Goal: Transaction & Acquisition: Purchase product/service

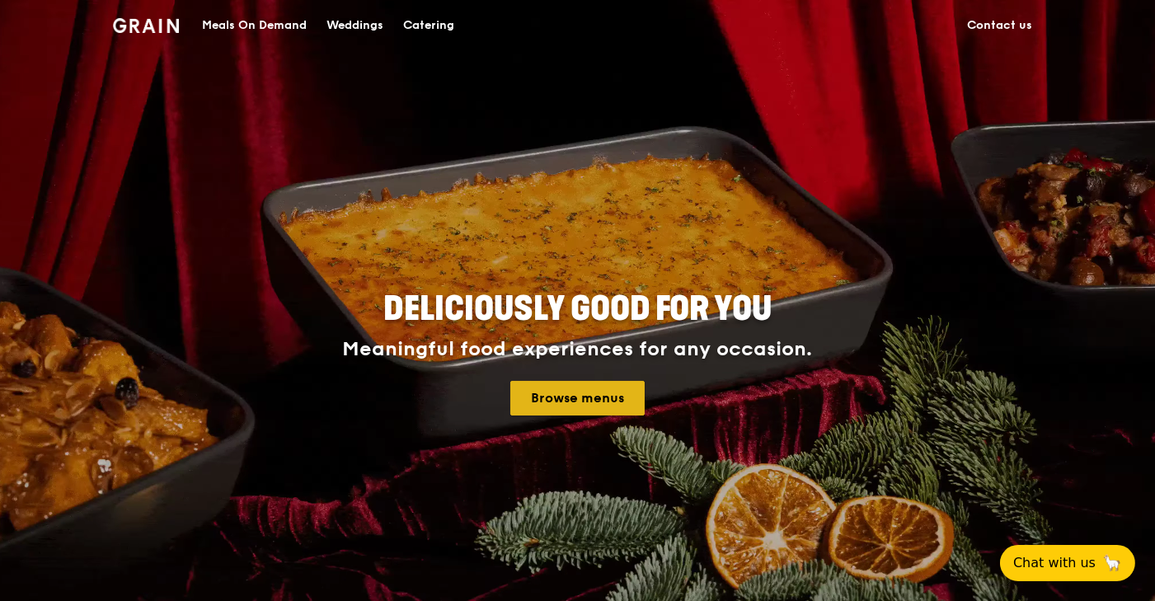
click at [598, 398] on link "Browse menus" at bounding box center [577, 398] width 134 height 35
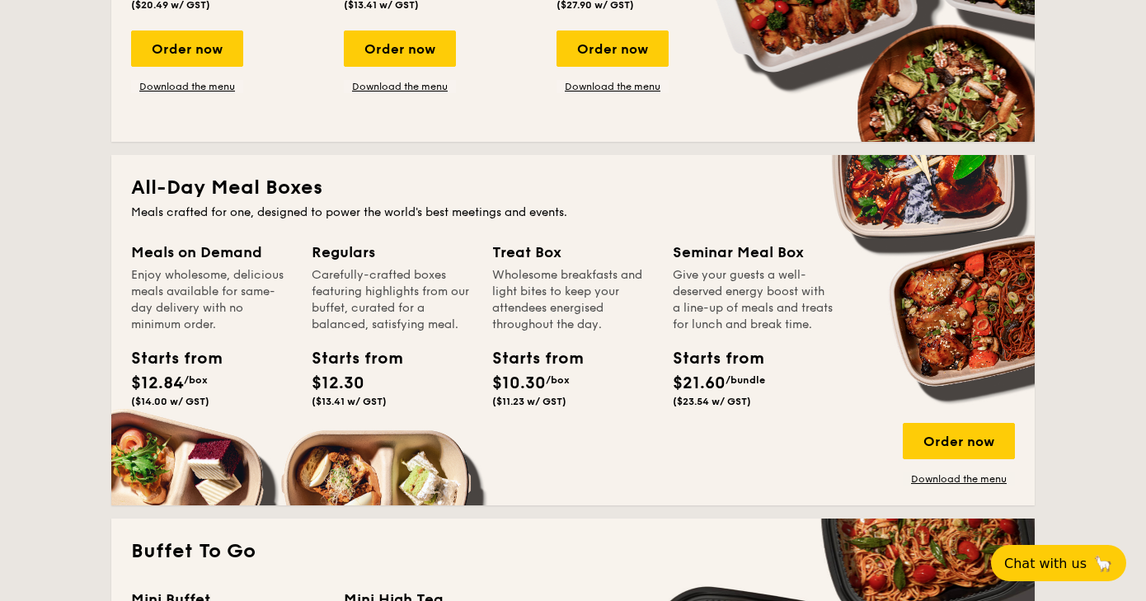
scroll to position [990, 0]
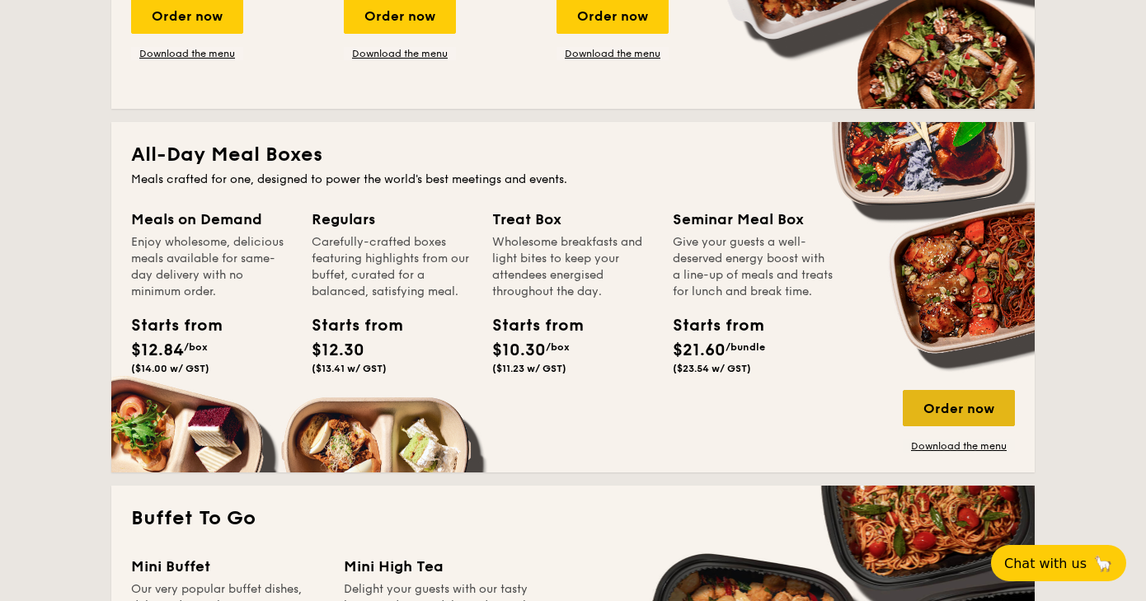
click at [960, 407] on div "Order now" at bounding box center [959, 408] width 112 height 36
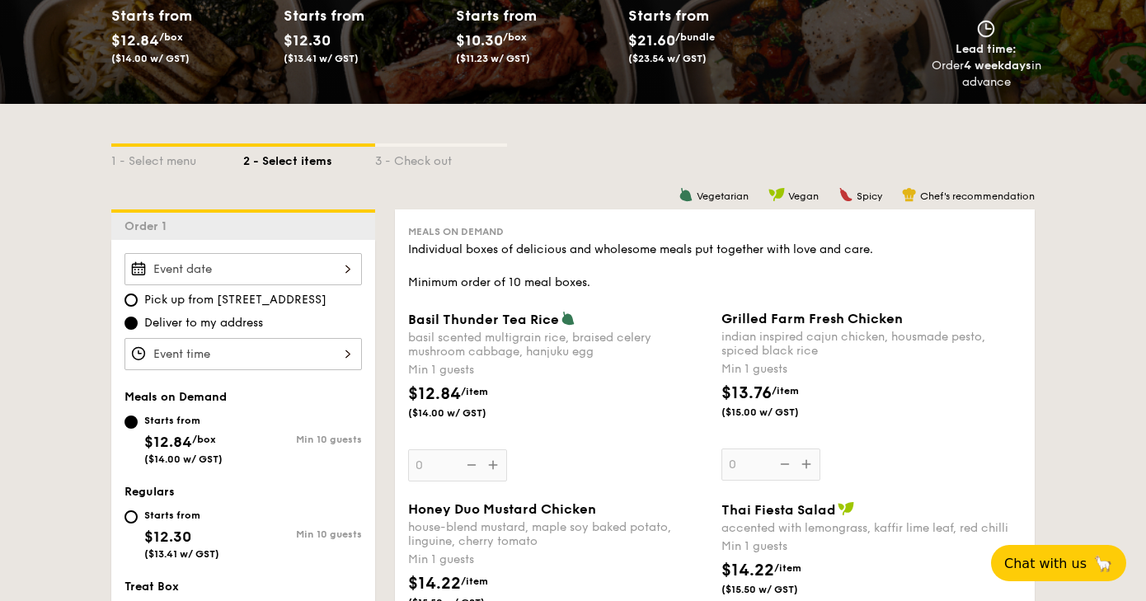
scroll to position [329, 0]
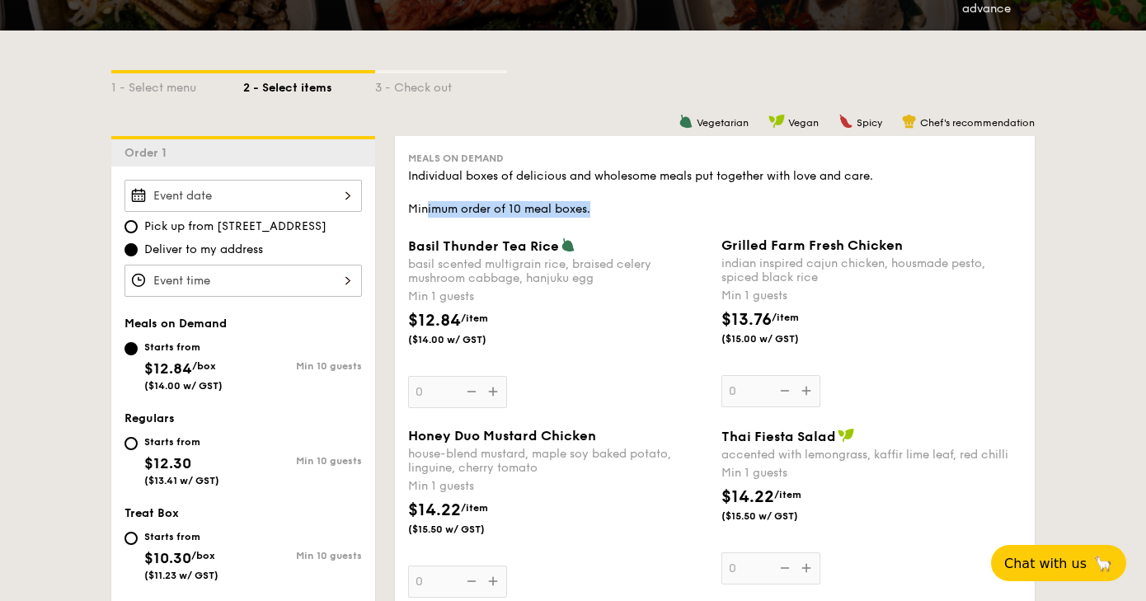
drag, startPoint x: 592, startPoint y: 209, endPoint x: 425, endPoint y: 212, distance: 167.4
click at [425, 212] on div "Individual boxes of delicious and wholesome meals put together with love and ca…" at bounding box center [715, 192] width 614 height 49
click at [429, 207] on div "Individual boxes of delicious and wholesome meals put together with love and ca…" at bounding box center [715, 192] width 614 height 49
click at [466, 211] on div "Individual boxes of delicious and wholesome meals put together with love and ca…" at bounding box center [715, 192] width 614 height 49
click at [488, 386] on div "Basil Thunder Tea Rice basil scented multigrain rice, braised celery mushroom c…" at bounding box center [558, 323] width 300 height 171
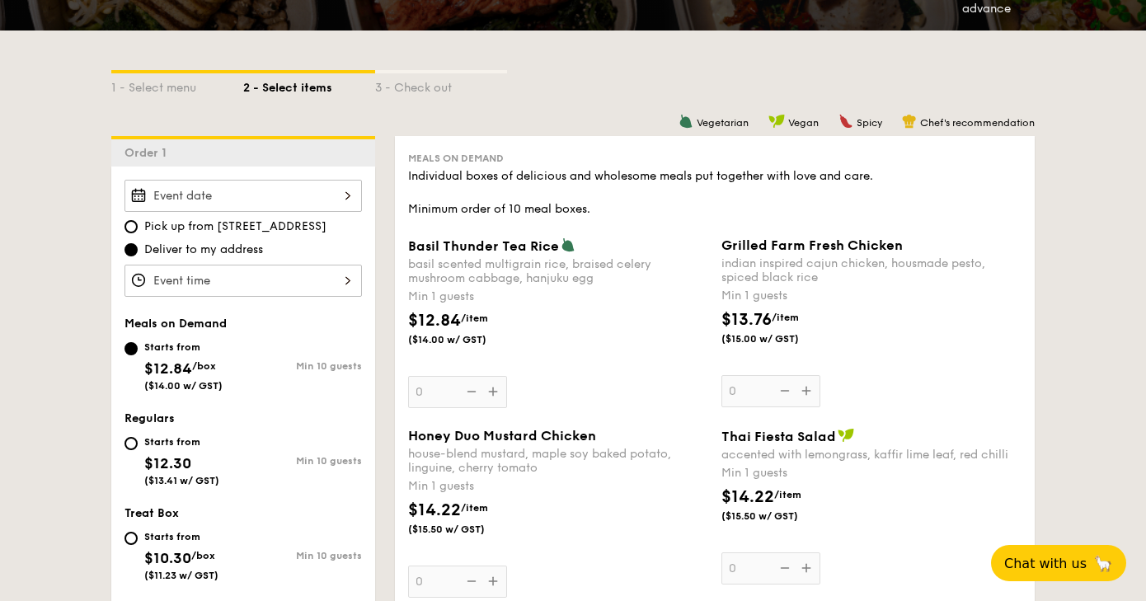
click at [488, 386] on input "0" at bounding box center [457, 392] width 99 height 32
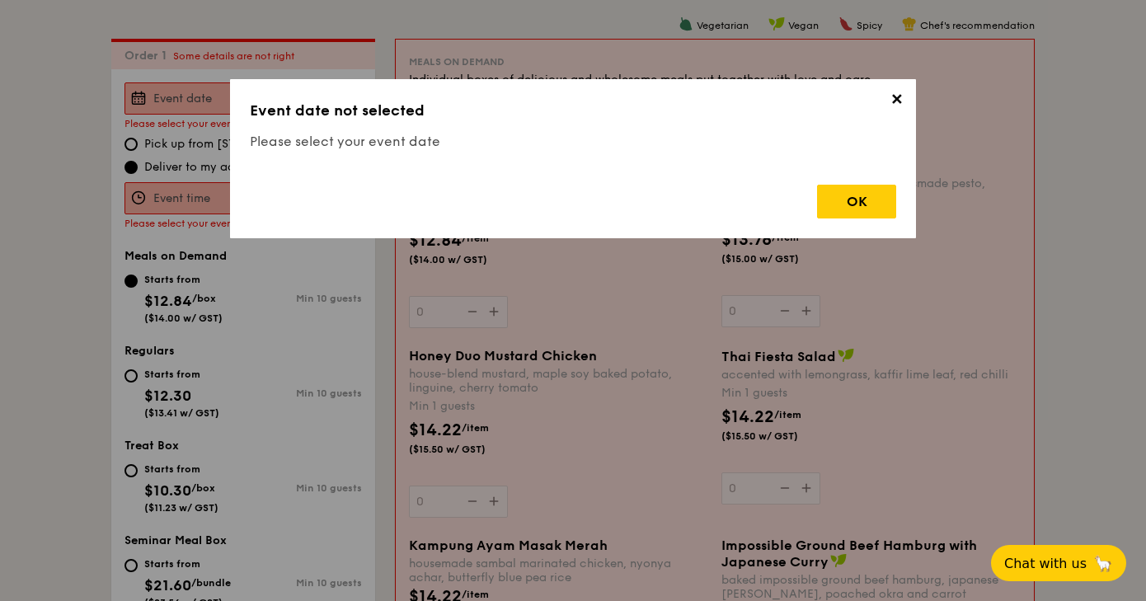
scroll to position [440, 0]
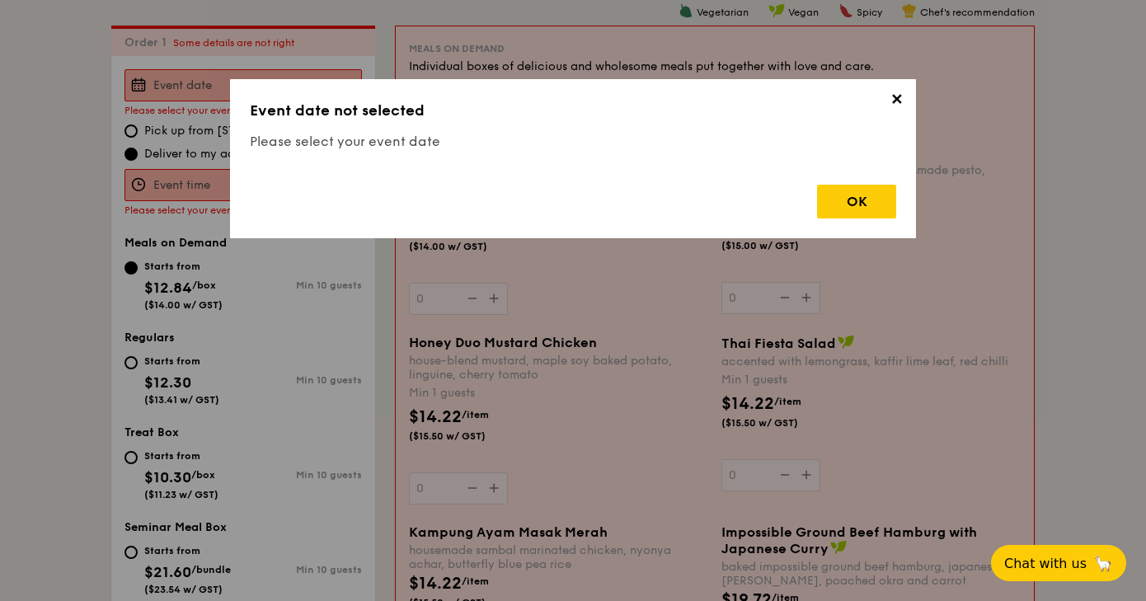
click at [890, 97] on span "✕" at bounding box center [896, 102] width 23 height 23
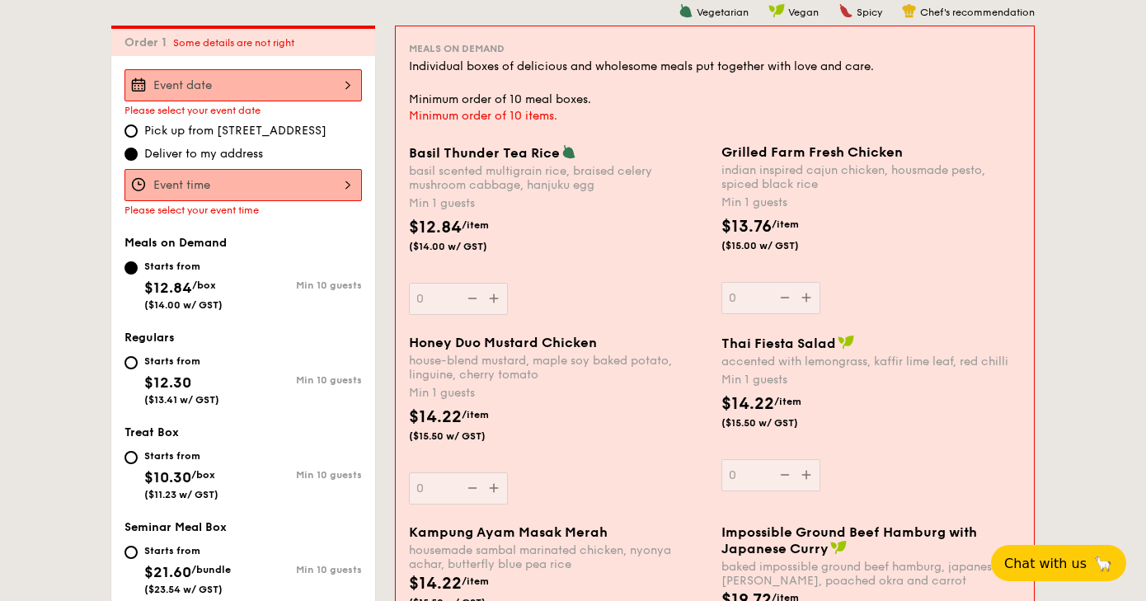
click at [275, 88] on div at bounding box center [244, 85] width 238 height 32
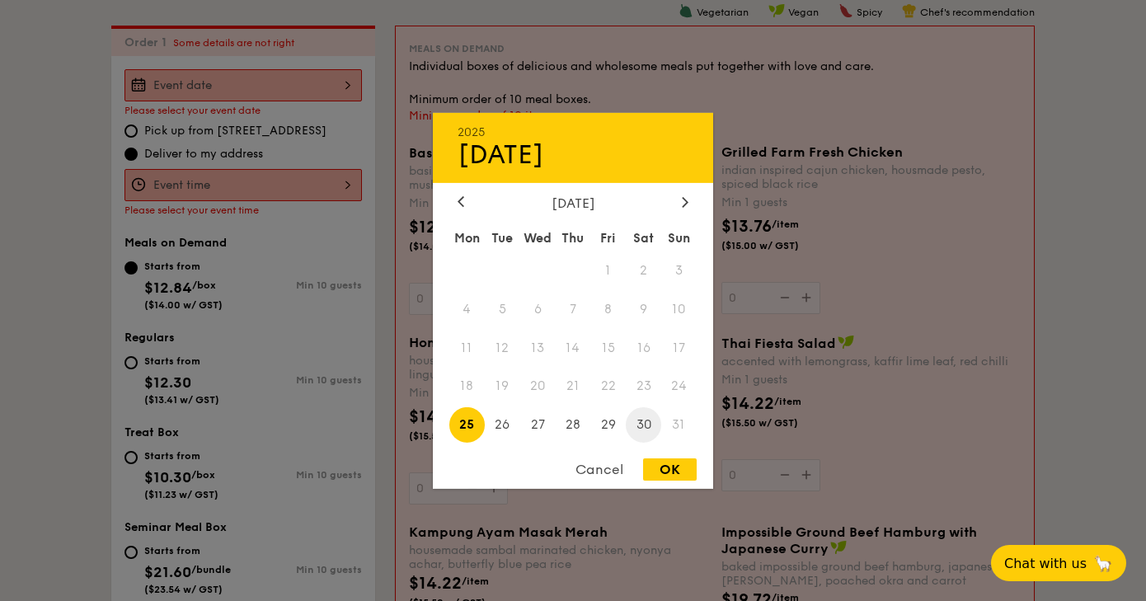
click at [647, 421] on span "30" at bounding box center [643, 424] width 35 height 35
click at [673, 464] on div "OK" at bounding box center [670, 470] width 54 height 22
type input "Aug 30, 2025"
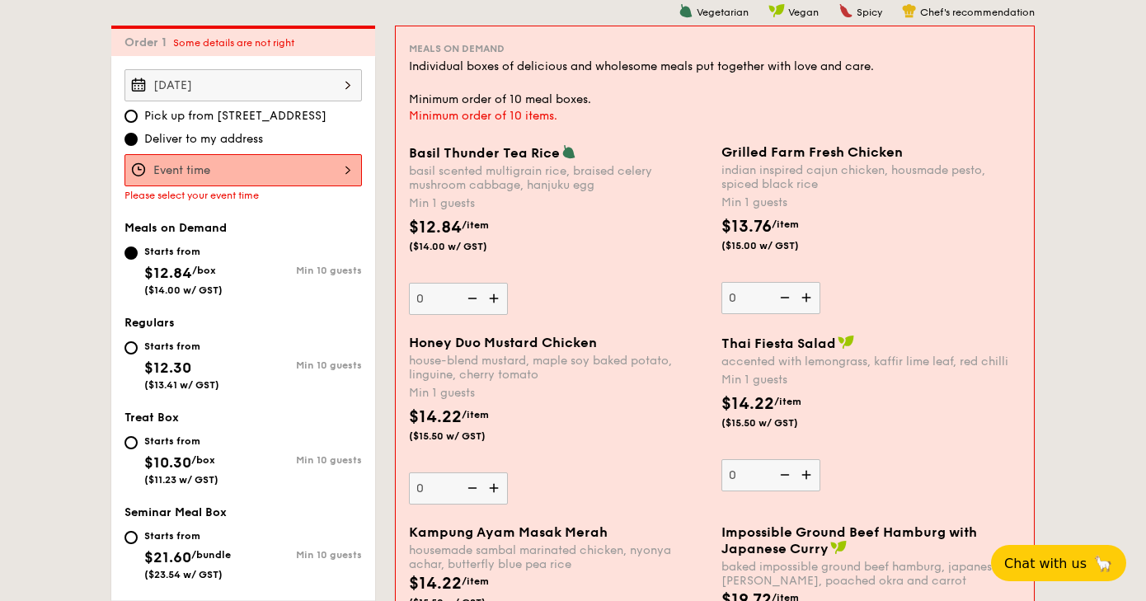
click at [497, 285] on img at bounding box center [495, 298] width 25 height 31
click at [497, 285] on input "0" at bounding box center [458, 299] width 99 height 32
click at [494, 289] on img at bounding box center [495, 298] width 25 height 31
click at [494, 289] on input "1" at bounding box center [458, 299] width 99 height 32
click at [494, 289] on img at bounding box center [495, 298] width 25 height 31
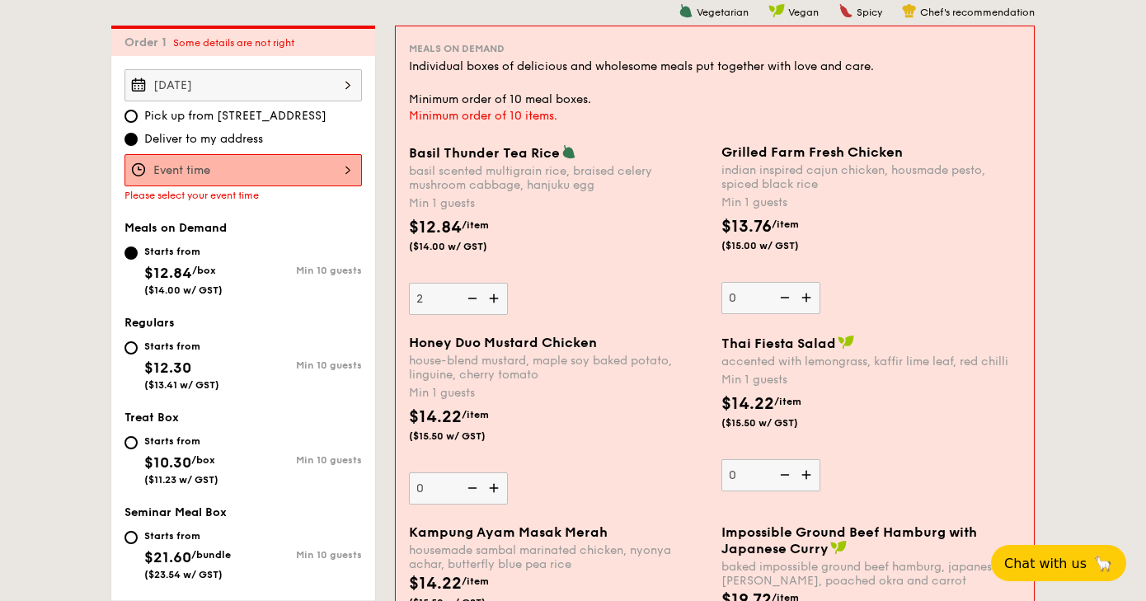
click at [494, 289] on input "2" at bounding box center [458, 299] width 99 height 32
click at [494, 289] on img at bounding box center [495, 298] width 25 height 31
click at [494, 289] on input "3" at bounding box center [458, 299] width 99 height 32
click at [494, 289] on img at bounding box center [495, 298] width 25 height 31
click at [494, 289] on input "4" at bounding box center [458, 299] width 99 height 32
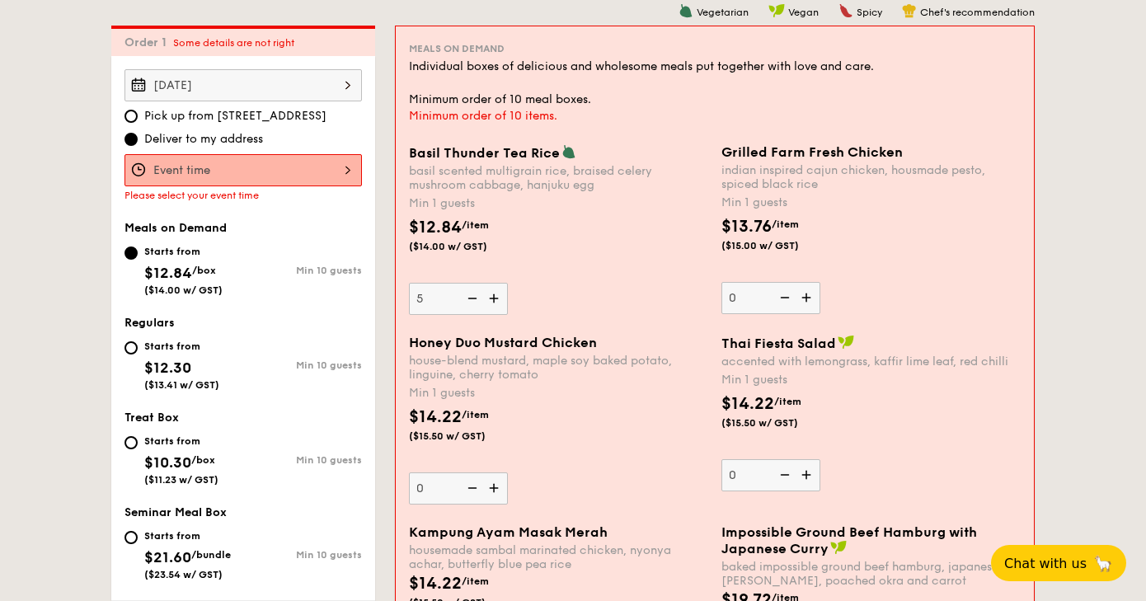
click at [494, 289] on img at bounding box center [495, 298] width 25 height 31
click at [494, 289] on input "5" at bounding box center [458, 299] width 99 height 32
click at [494, 289] on img at bounding box center [495, 298] width 25 height 31
click at [494, 289] on input "6" at bounding box center [458, 299] width 99 height 32
click at [494, 289] on img at bounding box center [495, 298] width 25 height 31
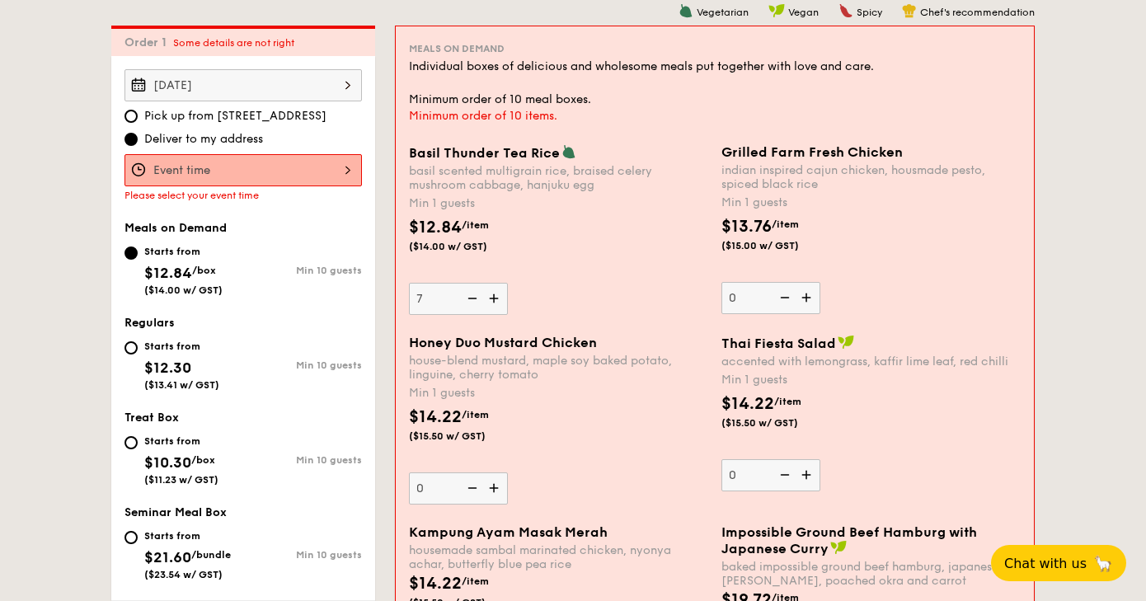
click at [494, 289] on input "7" at bounding box center [458, 299] width 99 height 32
click at [494, 289] on img at bounding box center [495, 298] width 25 height 31
click at [494, 289] on input "8" at bounding box center [458, 299] width 99 height 32
click at [494, 289] on img at bounding box center [495, 298] width 25 height 31
click at [494, 289] on input "9" at bounding box center [458, 299] width 99 height 32
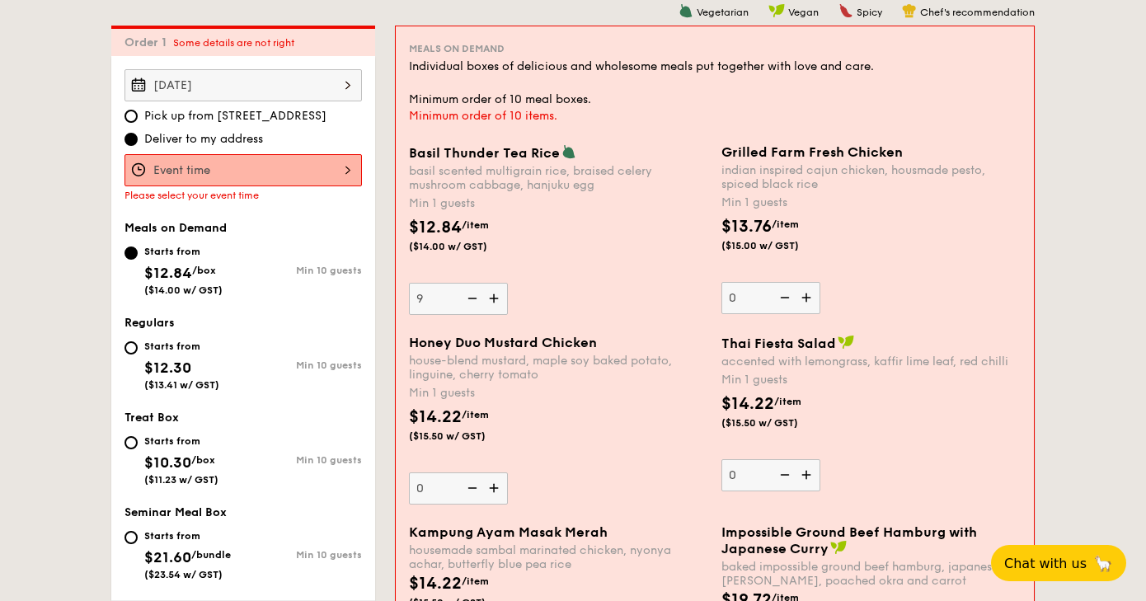
type input "10"
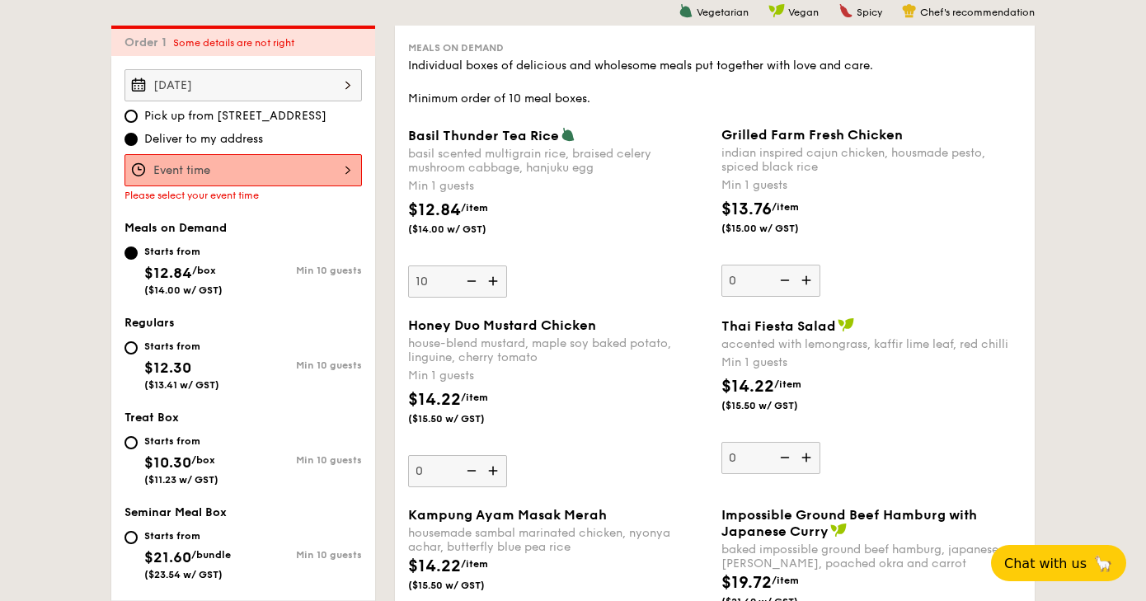
click at [554, 261] on div "Basil Thunder Tea Rice basil scented multigrain rice, braised celery mushroom c…" at bounding box center [558, 212] width 300 height 171
click at [507, 266] on input "10" at bounding box center [457, 282] width 99 height 32
click at [152, 170] on div at bounding box center [244, 170] width 238 height 32
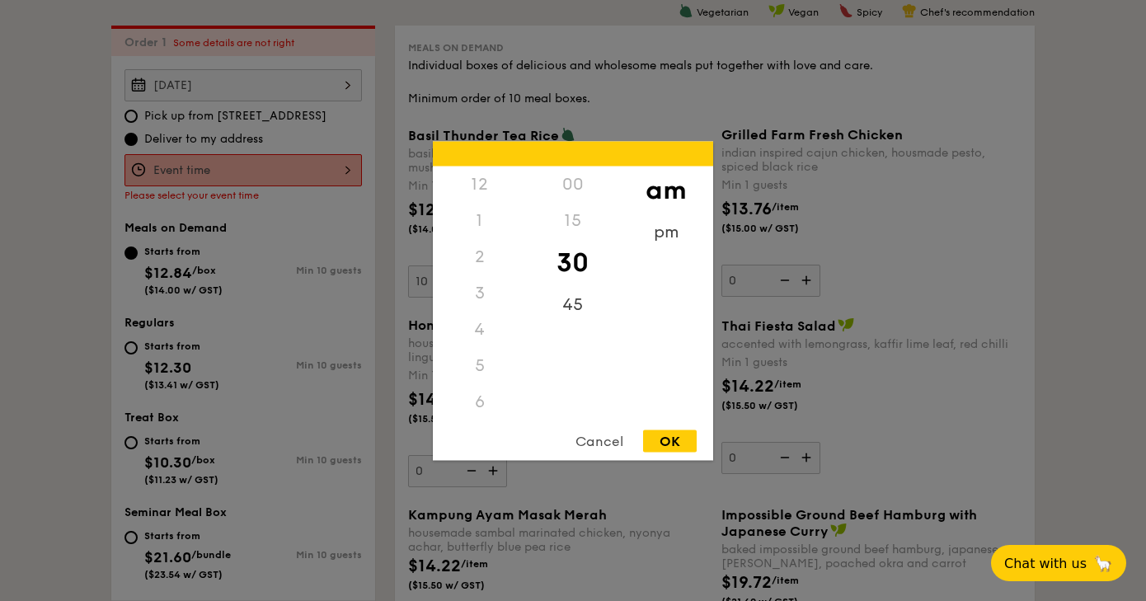
scroll to position [180, 0]
click at [573, 183] on div "00" at bounding box center [572, 184] width 93 height 36
drag, startPoint x: 573, startPoint y: 264, endPoint x: 569, endPoint y: 332, distance: 68.6
click at [569, 332] on div "00 15 30 45" at bounding box center [572, 292] width 93 height 252
drag, startPoint x: 569, startPoint y: 332, endPoint x: 558, endPoint y: 250, distance: 83.2
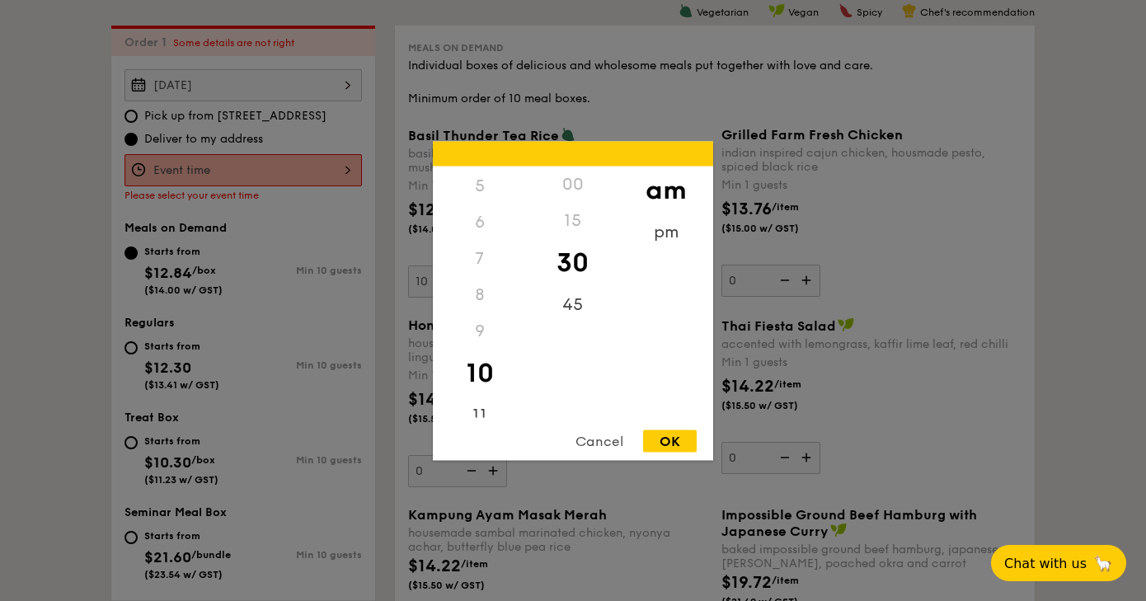
click at [558, 250] on div "30" at bounding box center [572, 262] width 93 height 48
click at [564, 219] on div "15" at bounding box center [572, 220] width 93 height 36
click at [664, 228] on div "pm" at bounding box center [665, 238] width 93 height 48
click at [574, 223] on div "15" at bounding box center [572, 226] width 93 height 48
click at [484, 256] on div "7" at bounding box center [479, 264] width 93 height 48
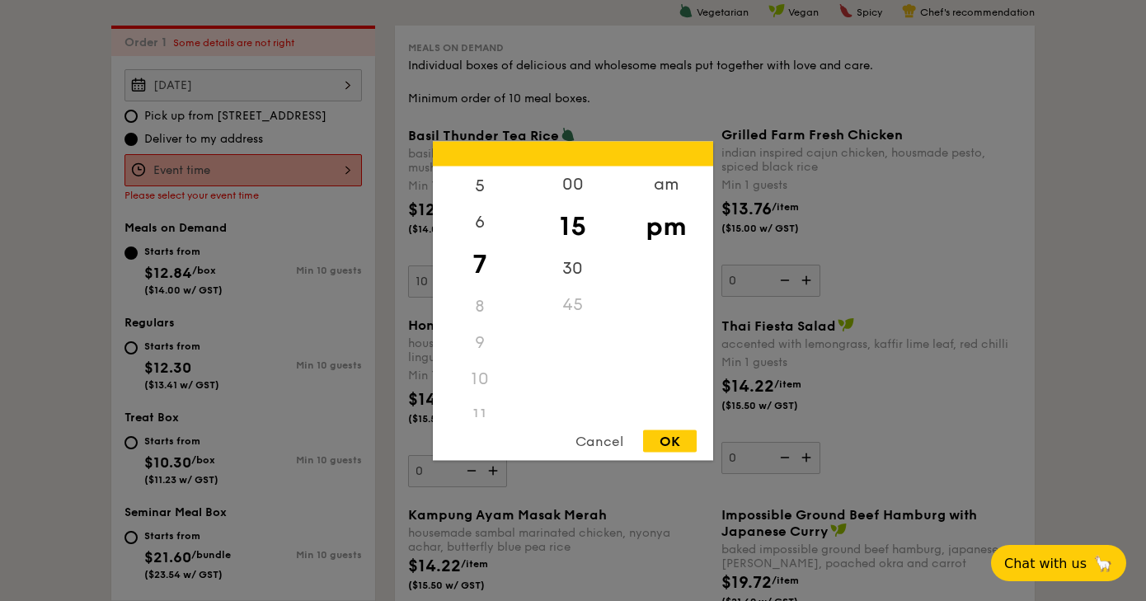
click at [658, 435] on div "OK" at bounding box center [670, 441] width 54 height 22
type input "7:15PM"
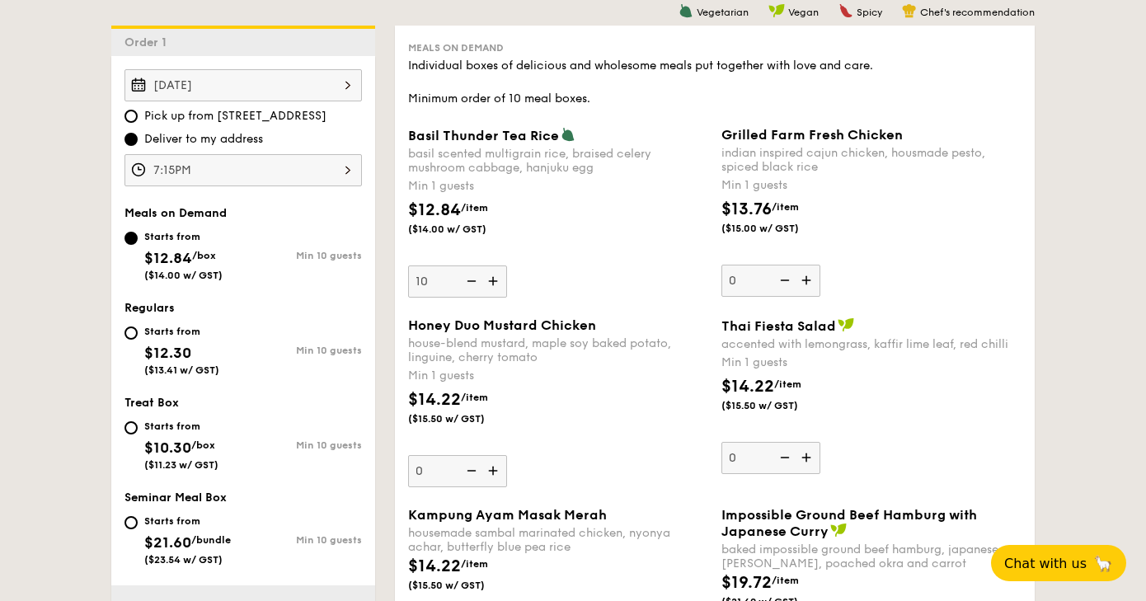
scroll to position [934, 0]
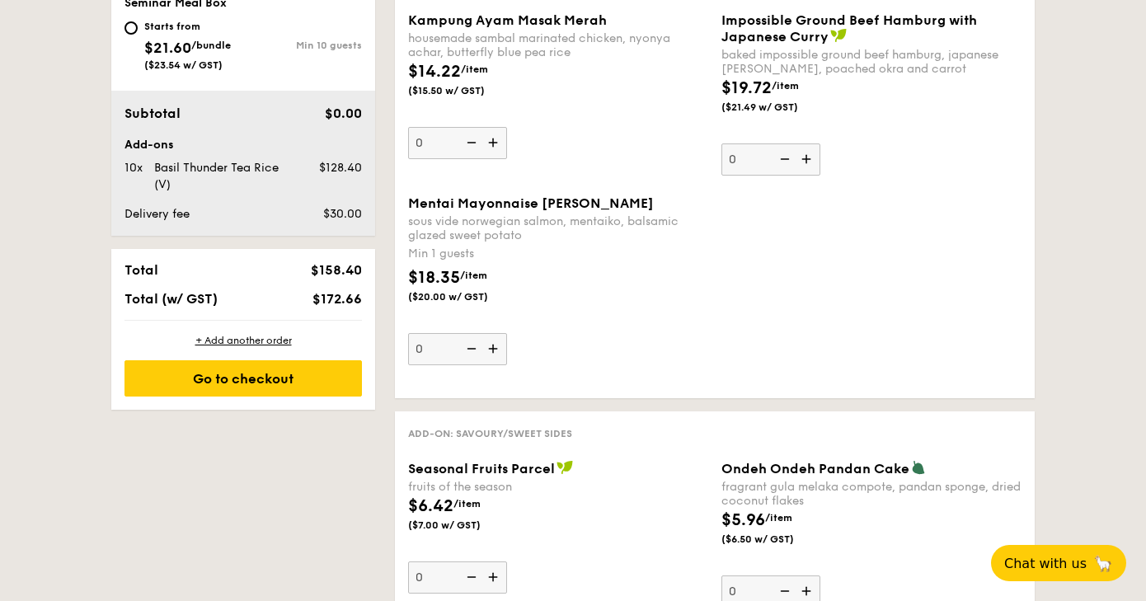
drag, startPoint x: 292, startPoint y: 218, endPoint x: 361, endPoint y: 214, distance: 69.4
click at [361, 214] on div "$30.00" at bounding box center [318, 214] width 101 height 16
click at [374, 205] on div "Subtotal $0.00 Add-ons 10x Basil Thunder Tea Rice (V) $128.40 Delivery fee $30.…" at bounding box center [243, 163] width 264 height 145
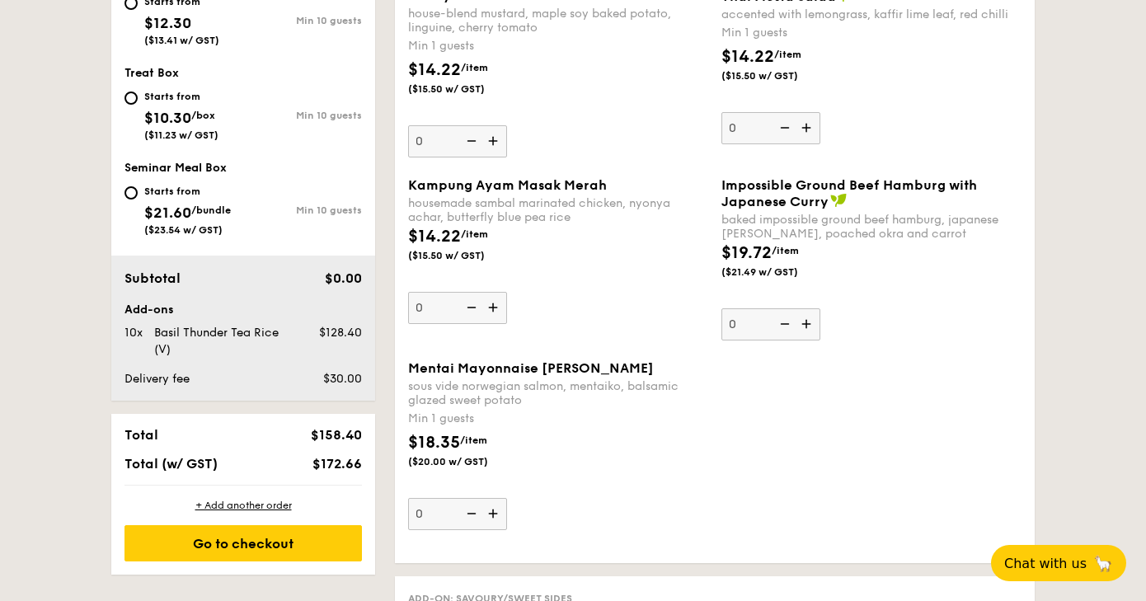
drag, startPoint x: 369, startPoint y: 224, endPoint x: 275, endPoint y: 275, distance: 106.6
click at [275, 275] on div "$0.00" at bounding box center [318, 279] width 101 height 20
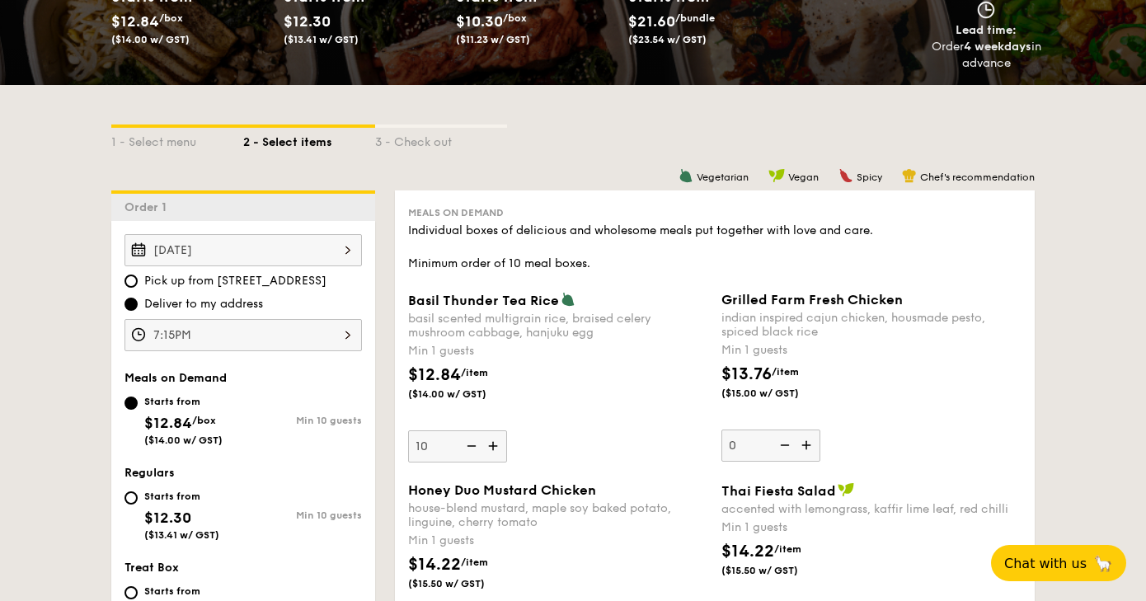
scroll to position [440, 0]
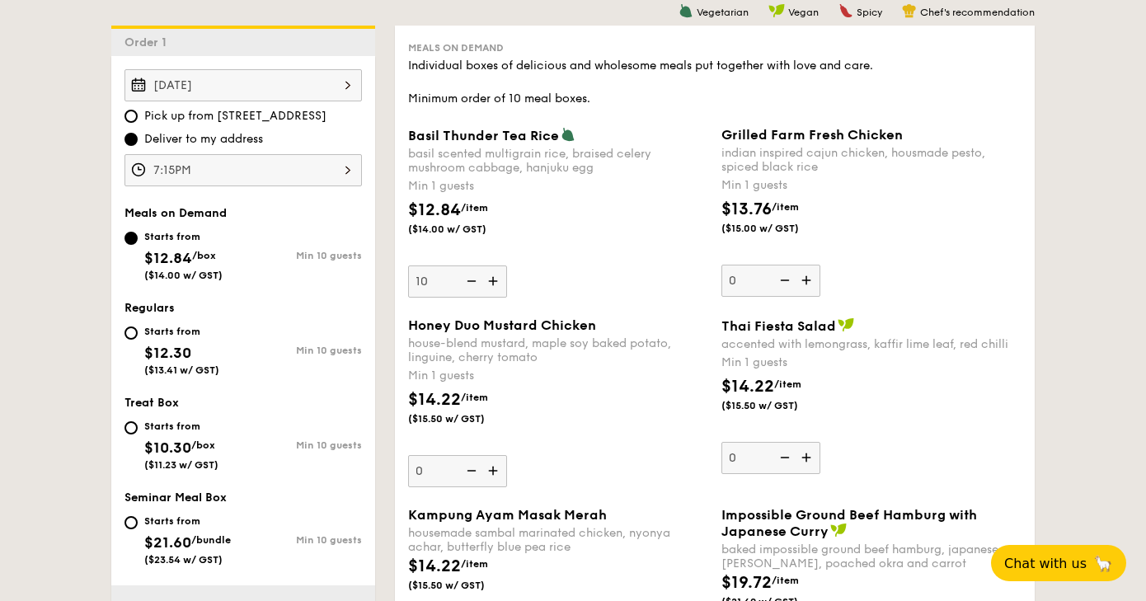
click at [472, 280] on img at bounding box center [470, 281] width 25 height 31
click at [472, 280] on input "10" at bounding box center [457, 282] width 99 height 32
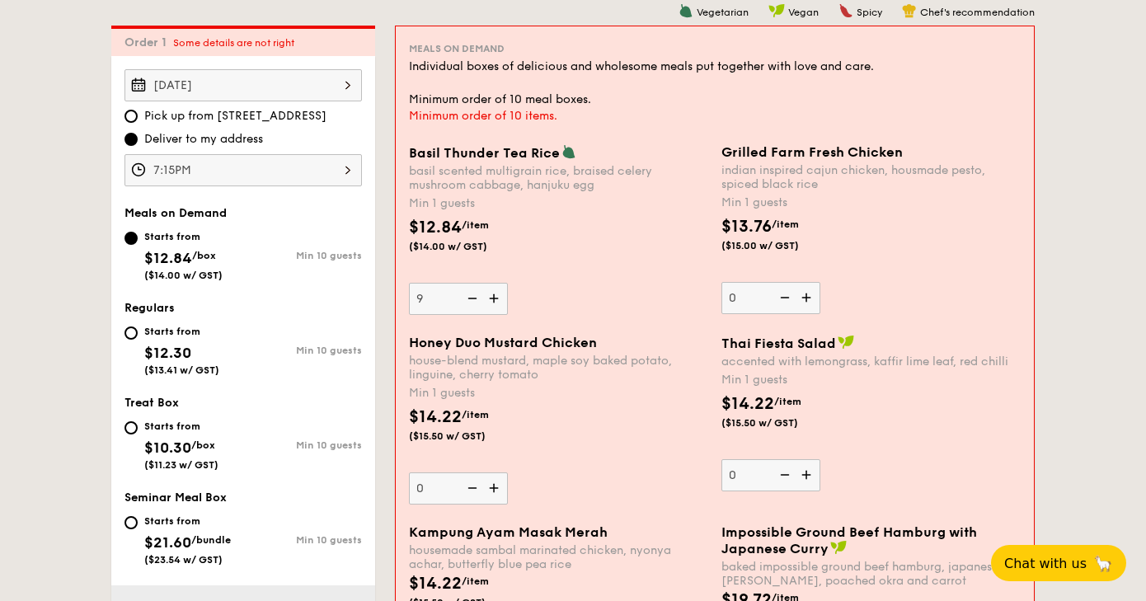
click at [491, 295] on img at bounding box center [495, 298] width 25 height 31
click at [491, 295] on input "9" at bounding box center [458, 299] width 99 height 32
type input "10"
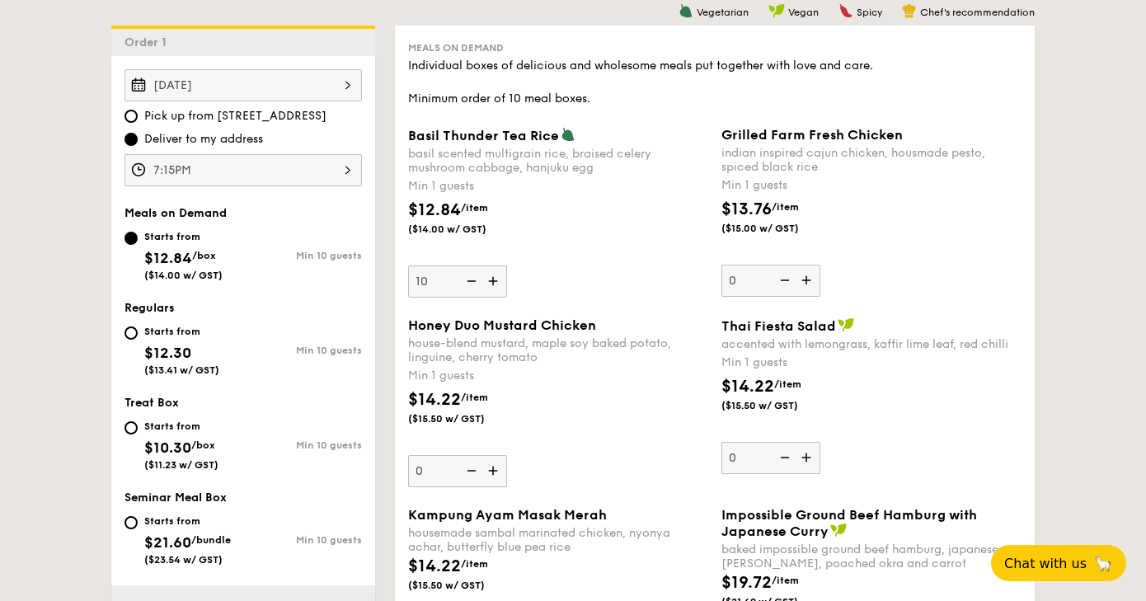
click at [549, 256] on div "Basil Thunder Tea Rice basil scented multigrain rice, braised celery mushroom c…" at bounding box center [558, 212] width 300 height 171
click at [507, 266] on input "10" at bounding box center [457, 282] width 99 height 32
click at [501, 155] on div "basil scented multigrain rice, braised celery mushroom cabbage, hanjuku egg" at bounding box center [558, 161] width 300 height 28
click at [501, 266] on input "10" at bounding box center [457, 282] width 99 height 32
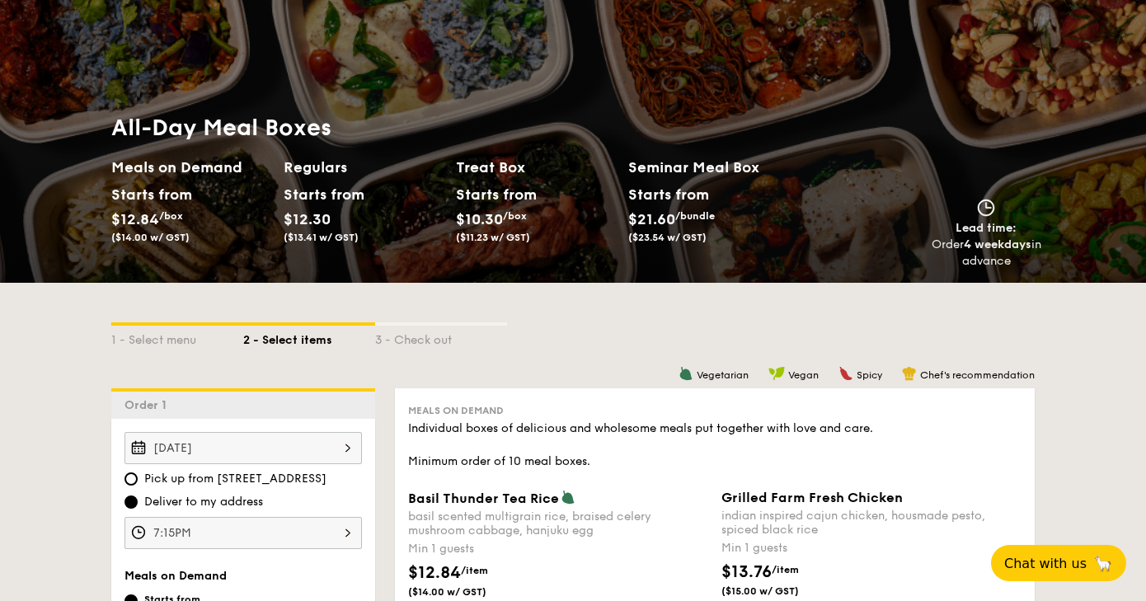
scroll to position [0, 0]
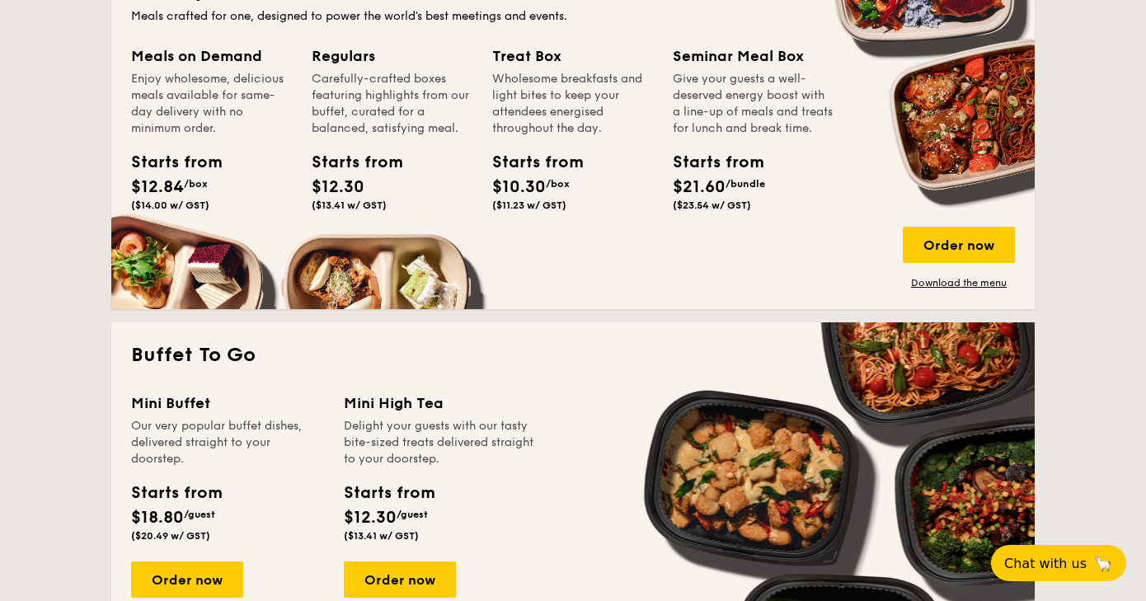
scroll to position [1155, 0]
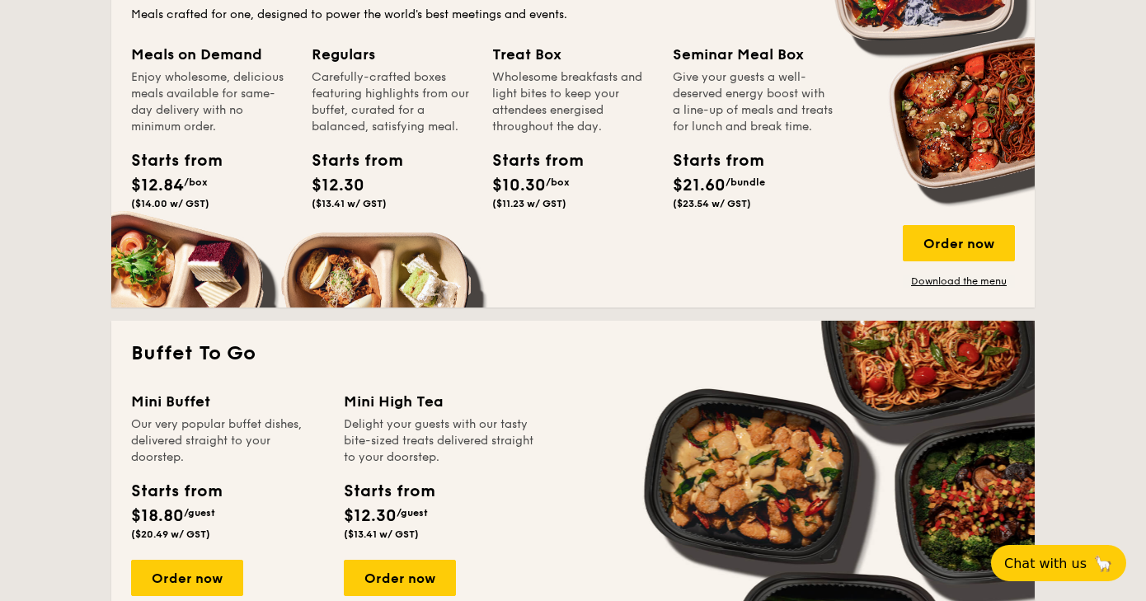
click at [916, 274] on div "Order now Download the menu" at bounding box center [959, 256] width 112 height 63
click at [915, 283] on link "Download the menu" at bounding box center [959, 281] width 112 height 13
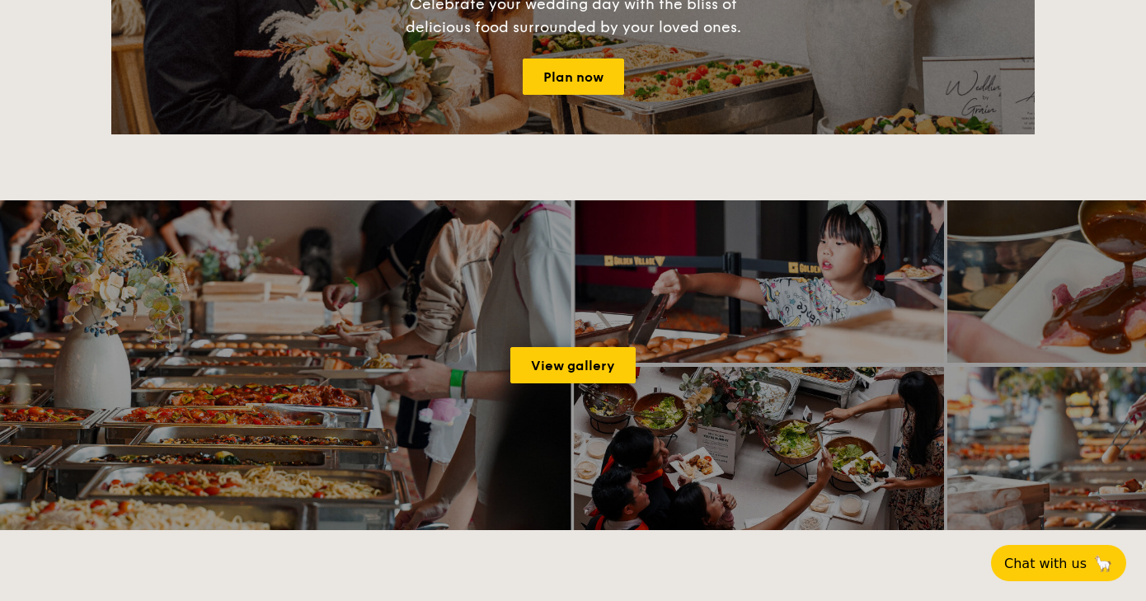
scroll to position [2638, 0]
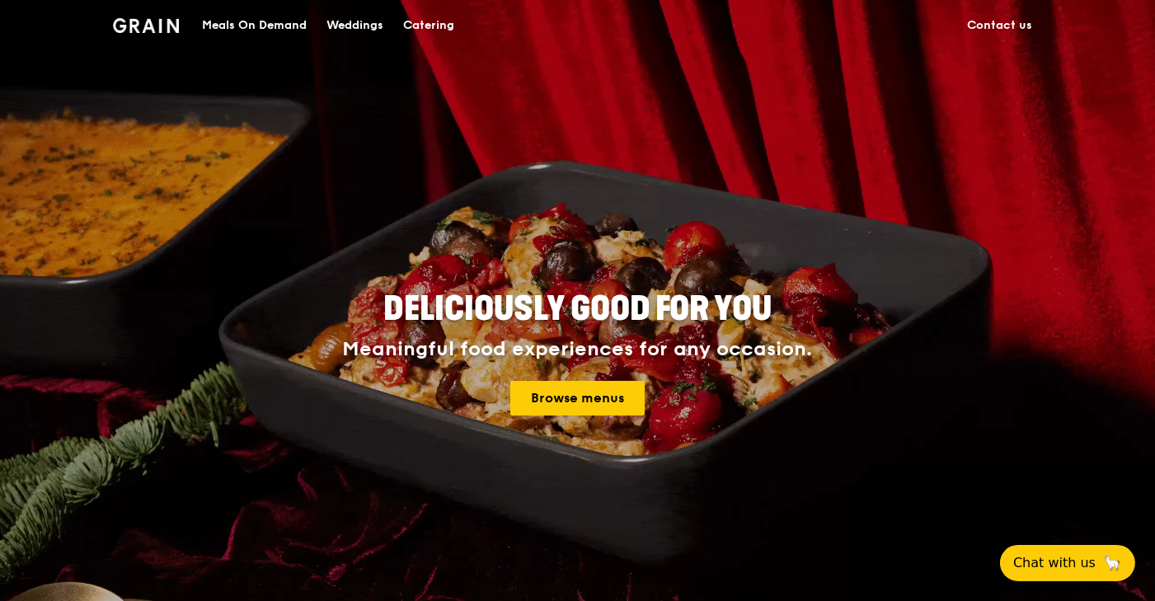
click at [276, 27] on div "Meals On Demand" at bounding box center [254, 25] width 105 height 49
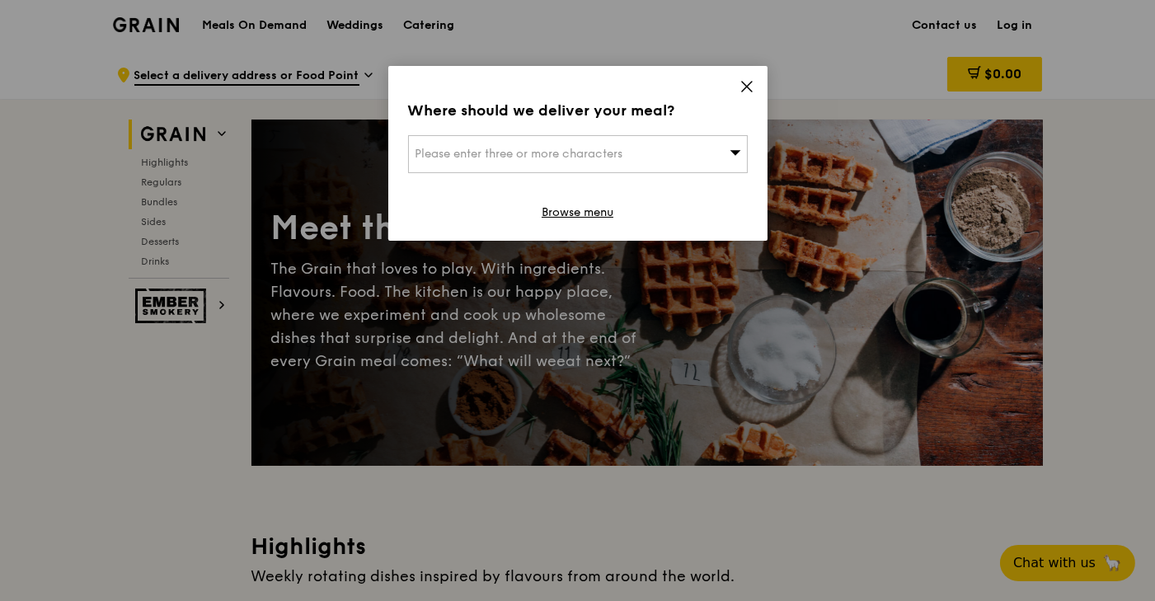
click at [569, 144] on div "Please enter three or more characters" at bounding box center [578, 154] width 340 height 38
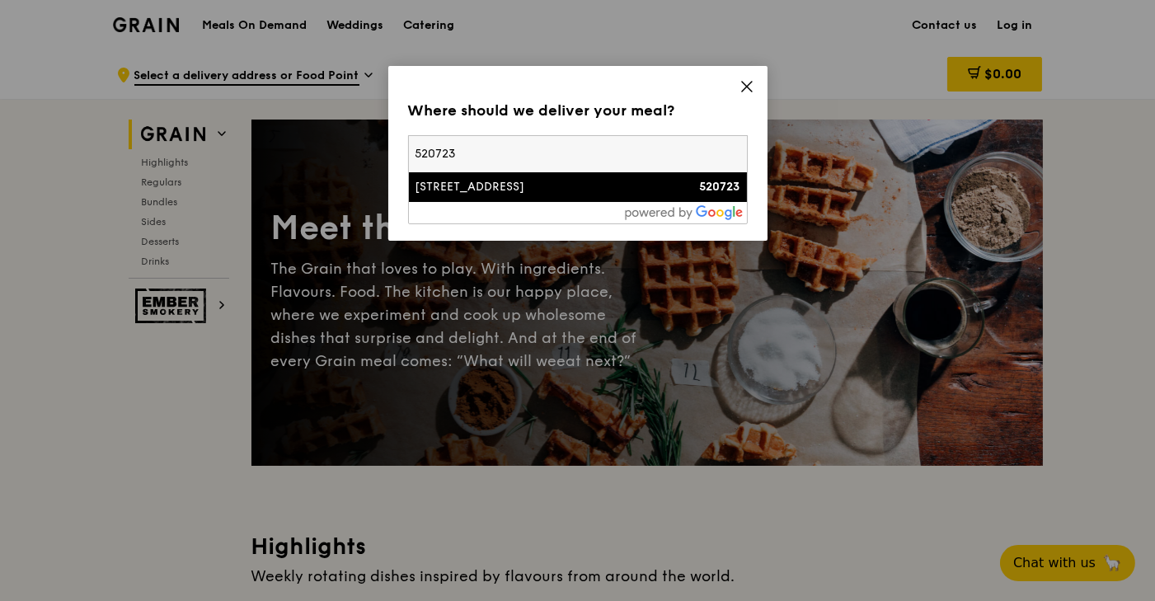
type input "520723"
click at [707, 188] on strong "520723" at bounding box center [720, 187] width 40 height 14
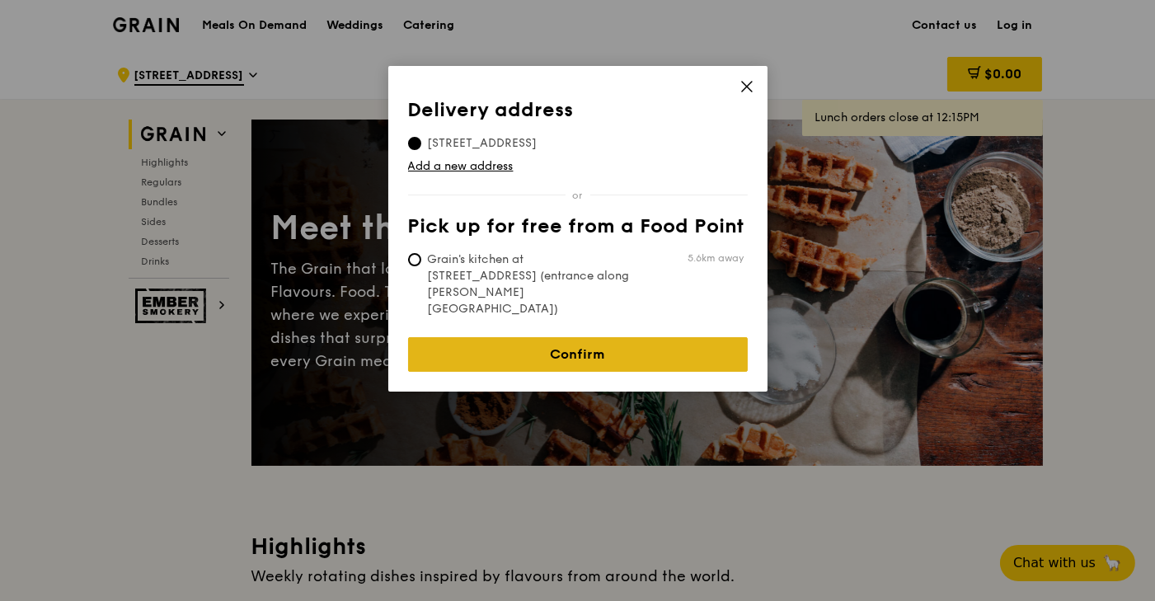
click at [569, 337] on link "Confirm" at bounding box center [578, 354] width 340 height 35
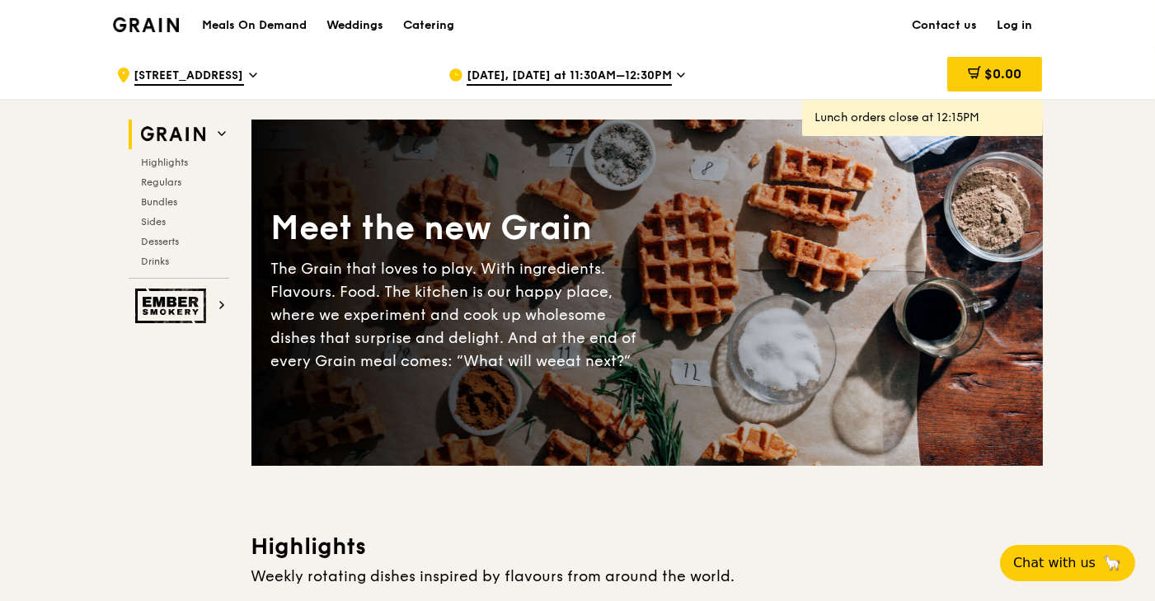
click at [526, 68] on span "Aug 19, Today at 11:30AM–12:30PM" at bounding box center [569, 77] width 205 height 18
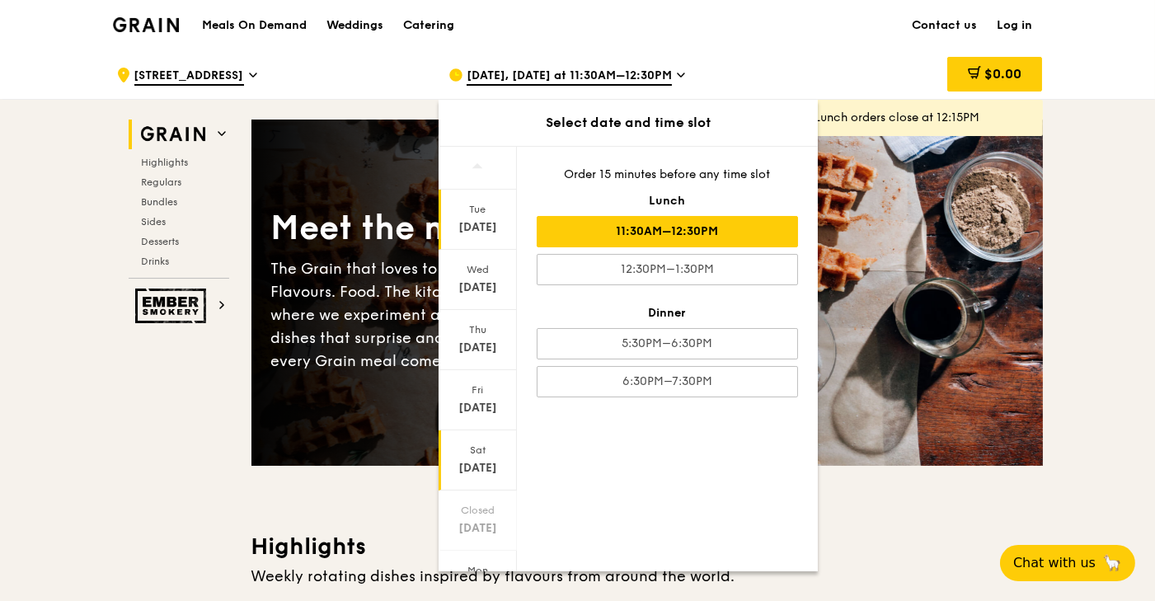
click at [474, 462] on div "Aug 23" at bounding box center [477, 468] width 73 height 16
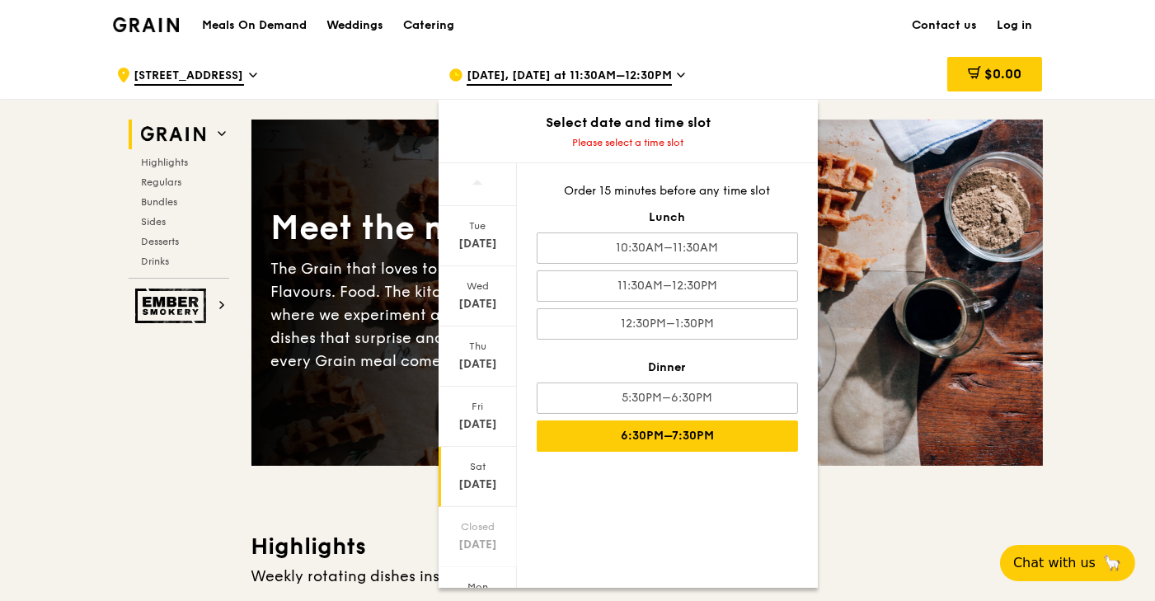
click at [666, 436] on div "6:30PM–7:30PM" at bounding box center [667, 436] width 261 height 31
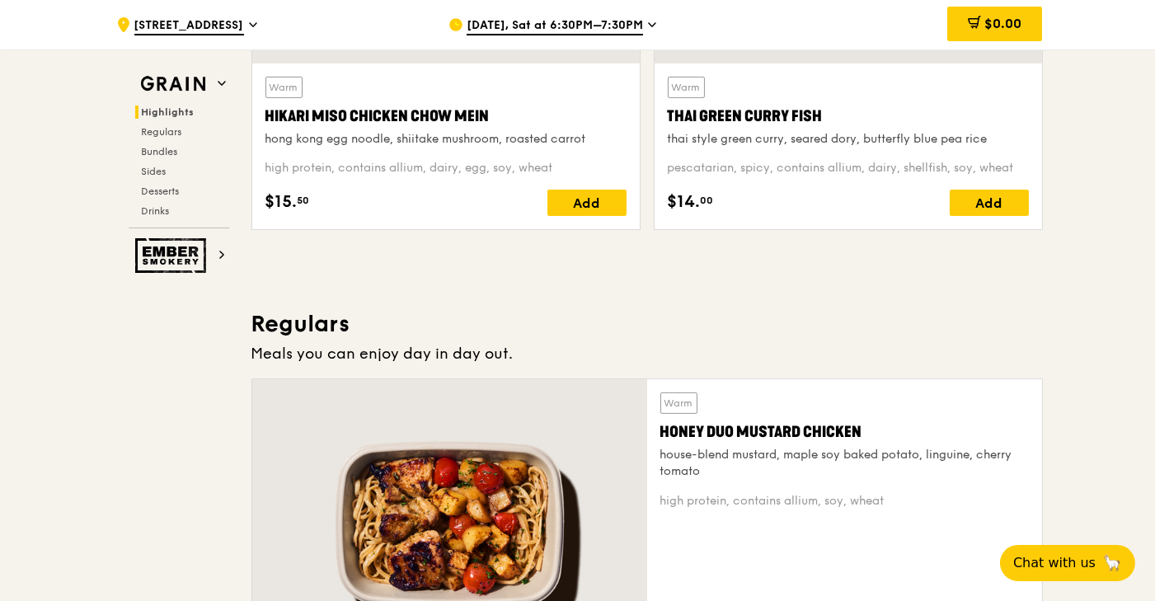
scroll to position [1155, 0]
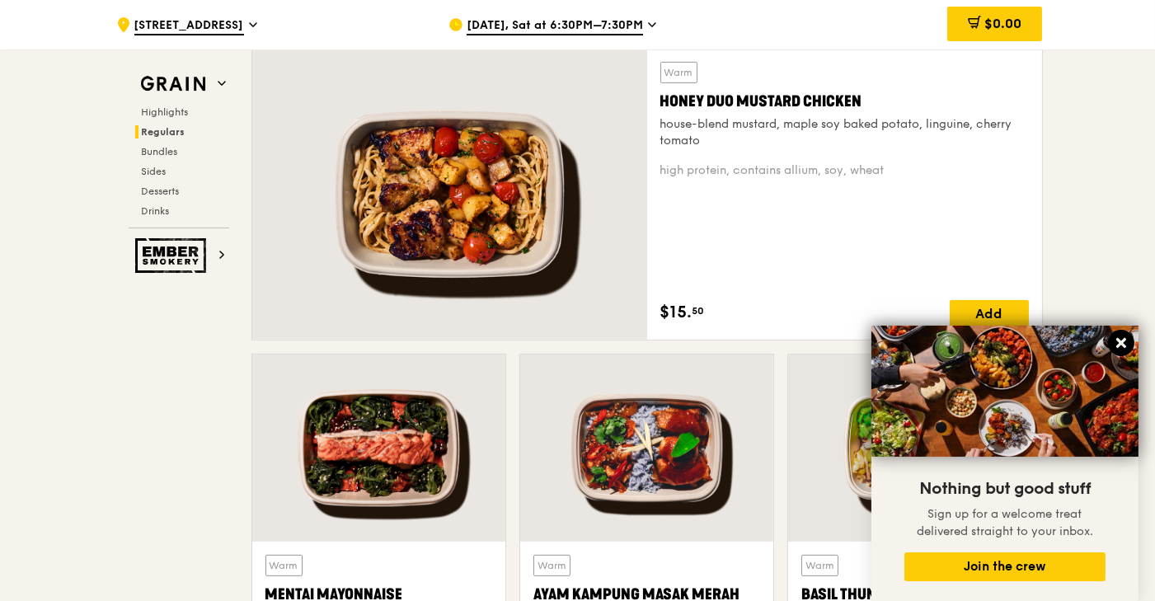
click at [1127, 346] on icon at bounding box center [1121, 343] width 15 height 15
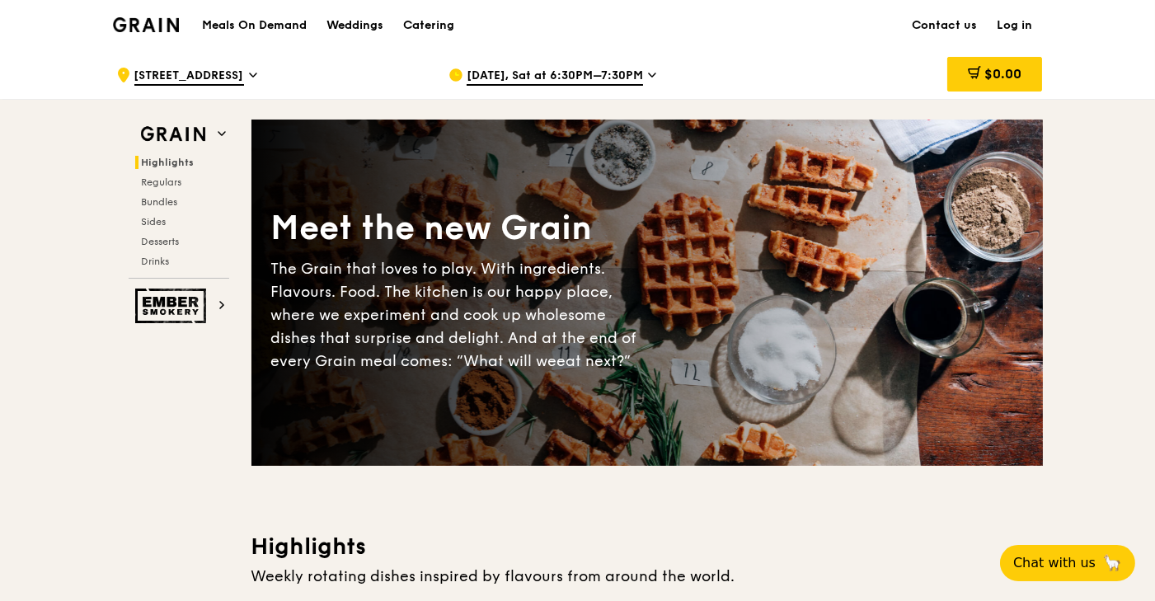
scroll to position [0, 0]
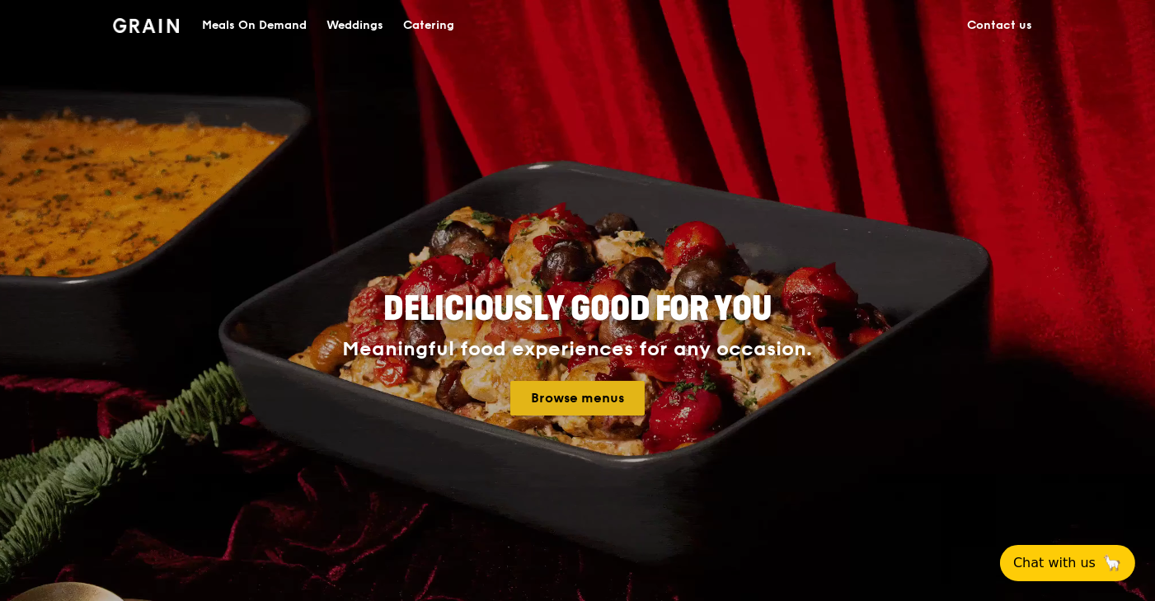
click at [581, 405] on link "Browse menus" at bounding box center [577, 398] width 134 height 35
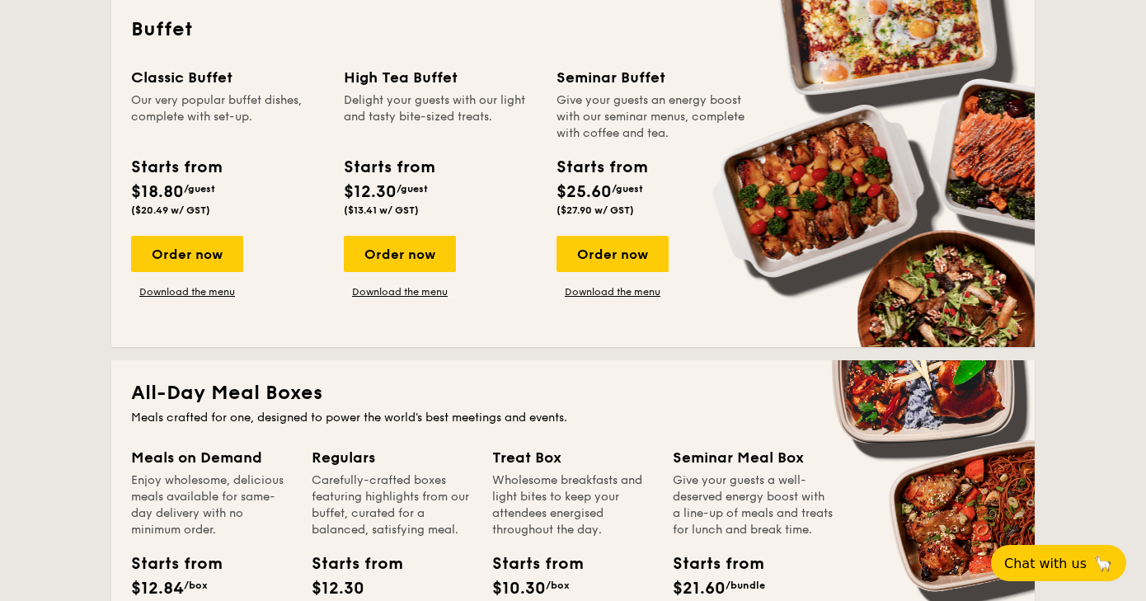
scroll to position [824, 0]
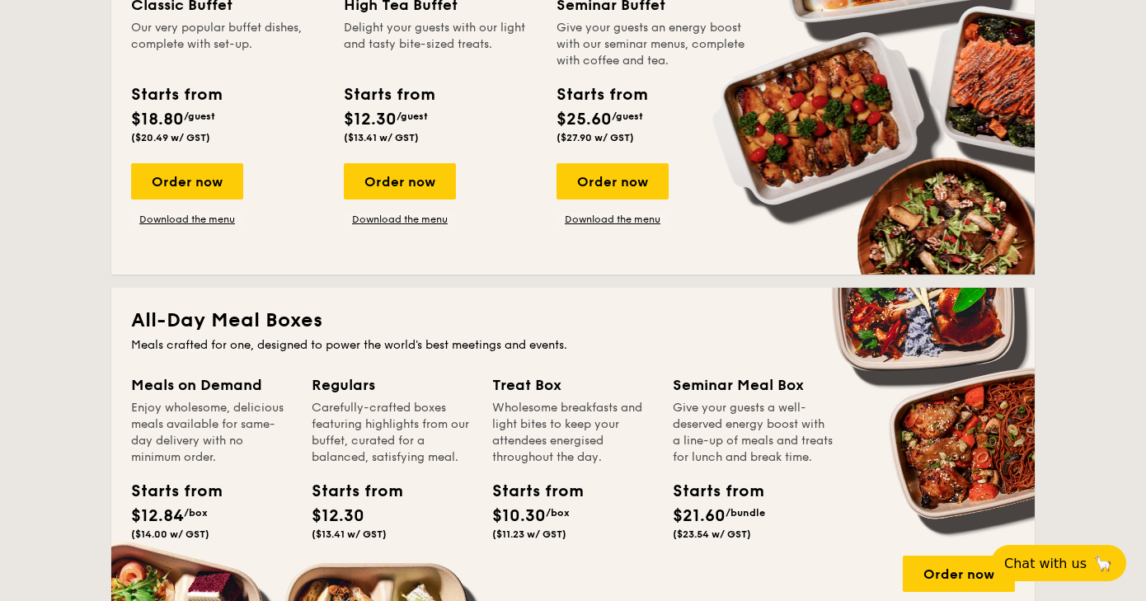
click at [200, 327] on h2 "All-Day Meal Boxes" at bounding box center [573, 321] width 884 height 26
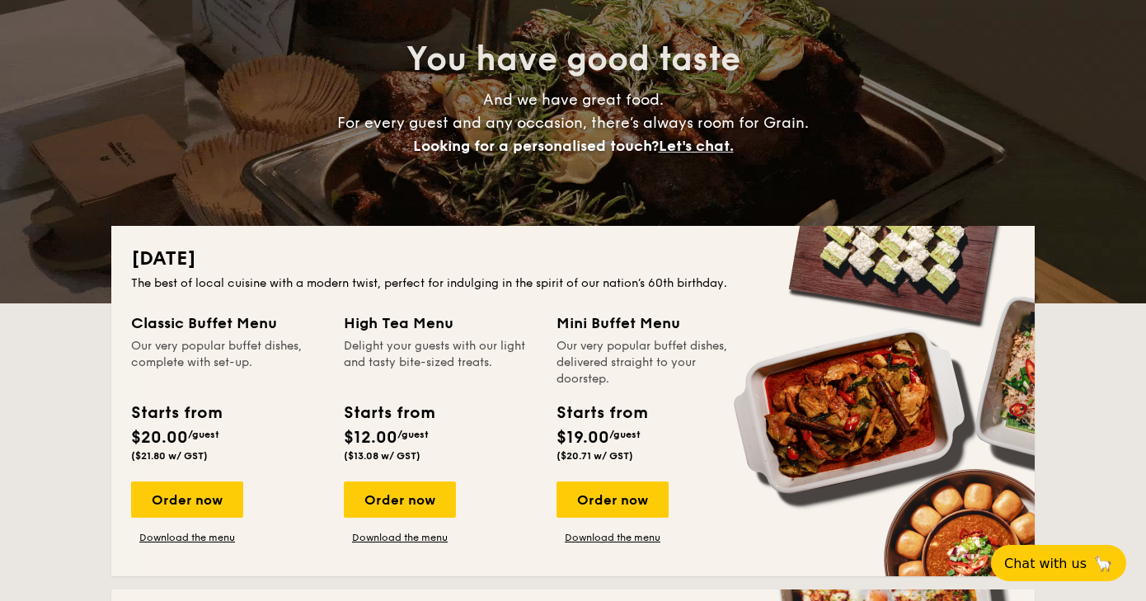
scroll to position [0, 0]
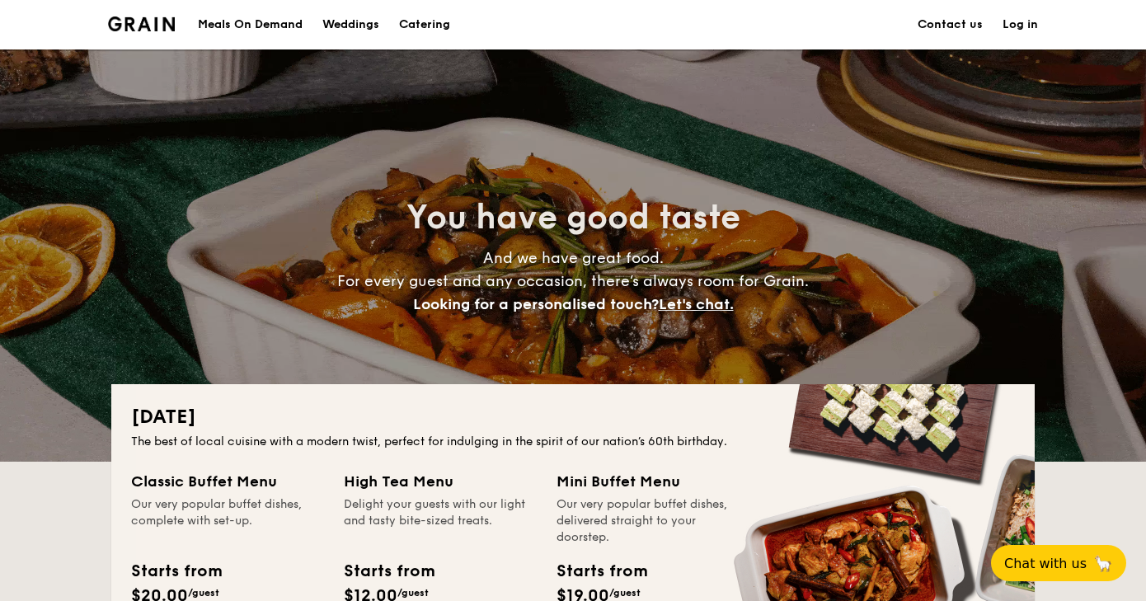
click at [278, 29] on div "Meals On Demand" at bounding box center [250, 24] width 105 height 49
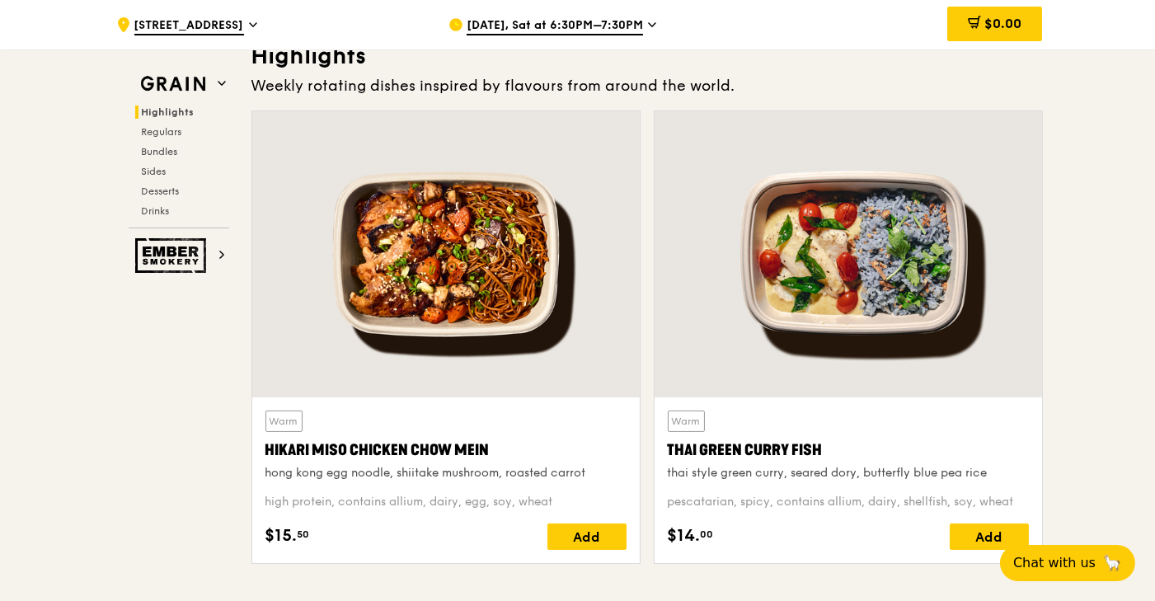
scroll to position [495, 0]
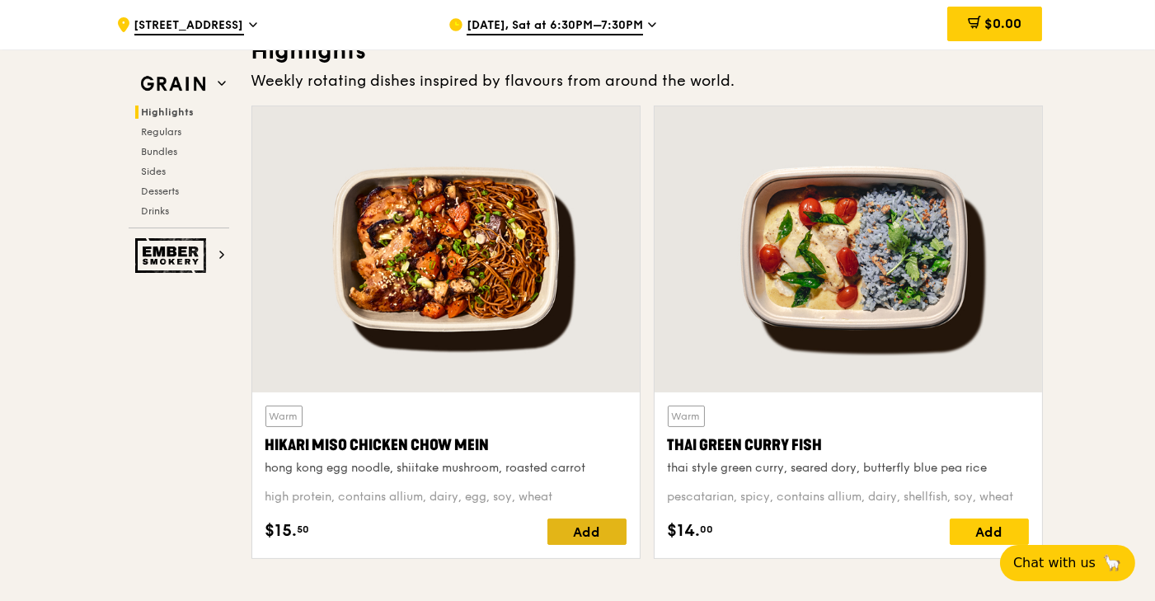
click at [587, 534] on div "Add" at bounding box center [587, 532] width 79 height 26
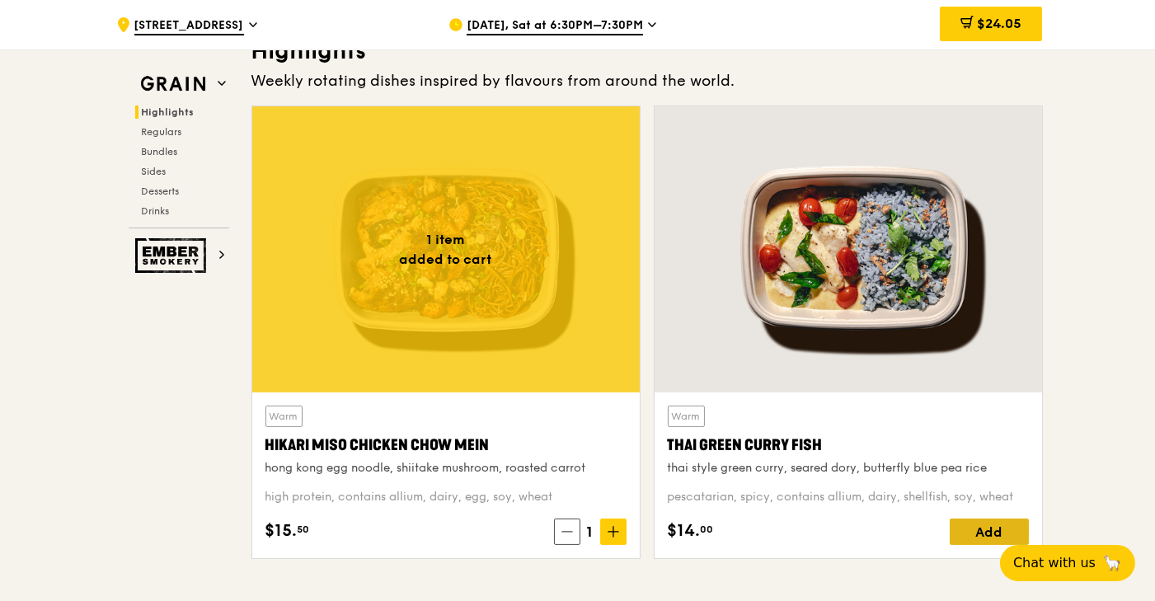
click at [978, 526] on div "Add" at bounding box center [989, 532] width 79 height 26
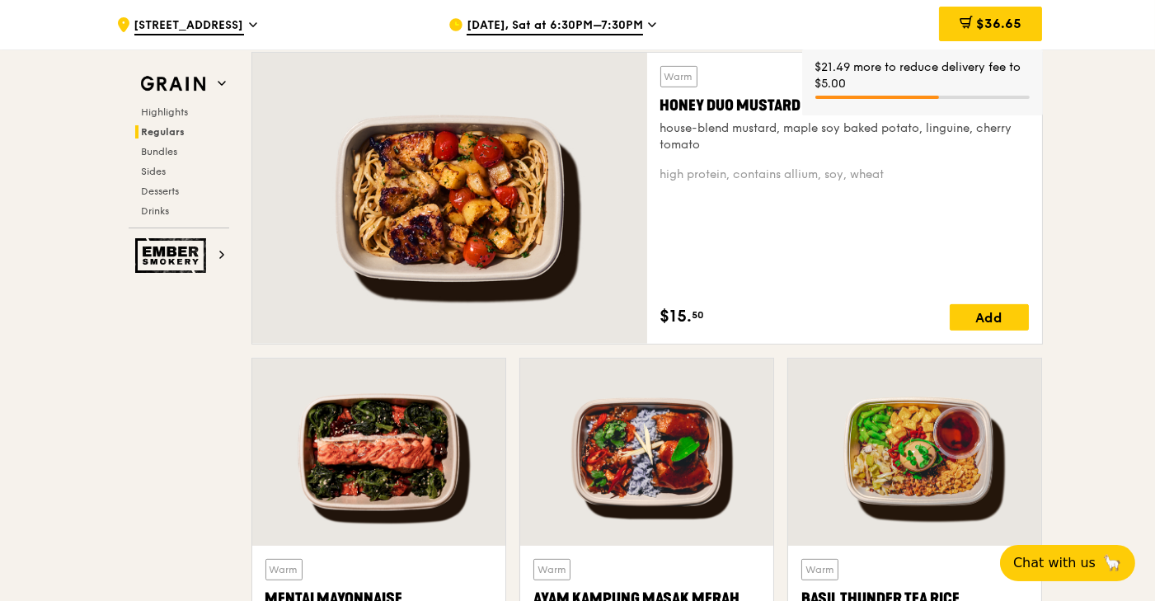
scroll to position [1155, 0]
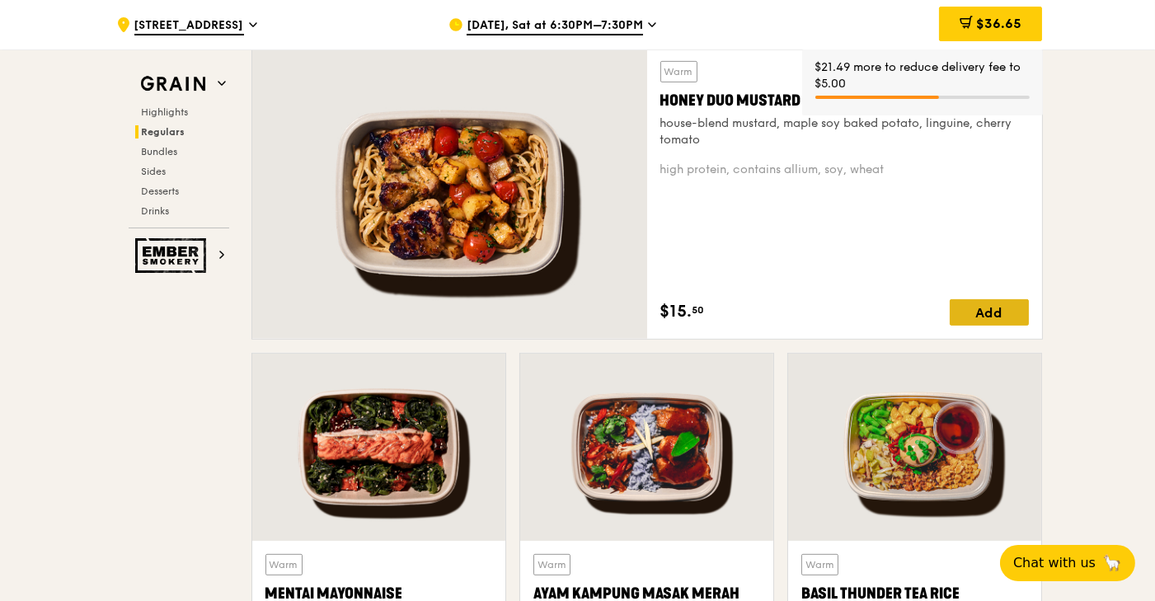
click at [975, 308] on div "Add" at bounding box center [989, 312] width 79 height 26
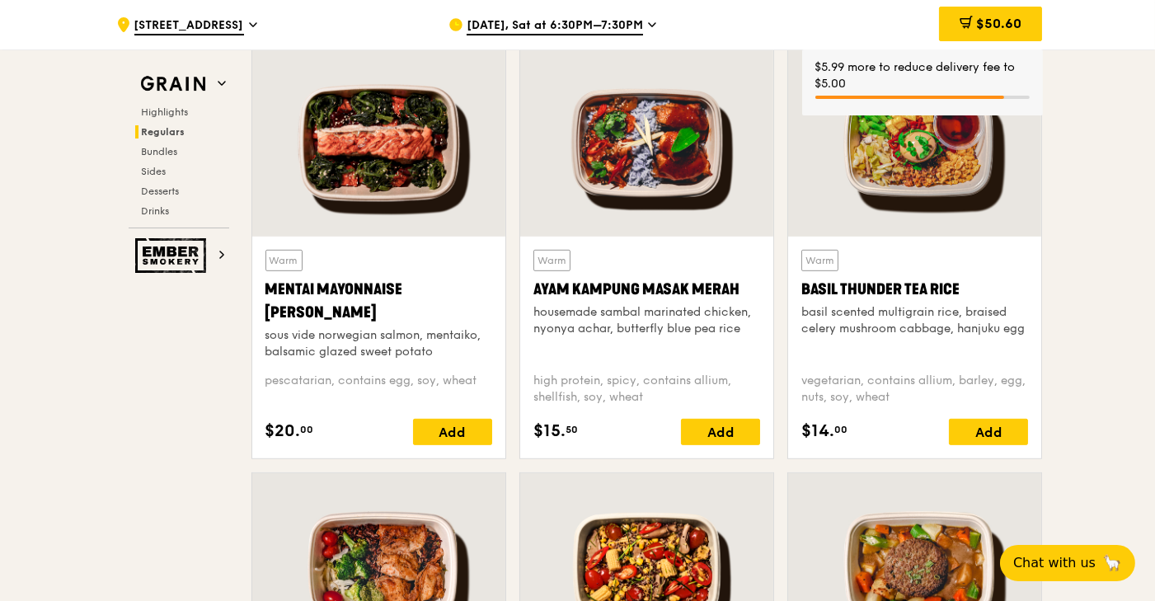
scroll to position [1484, 0]
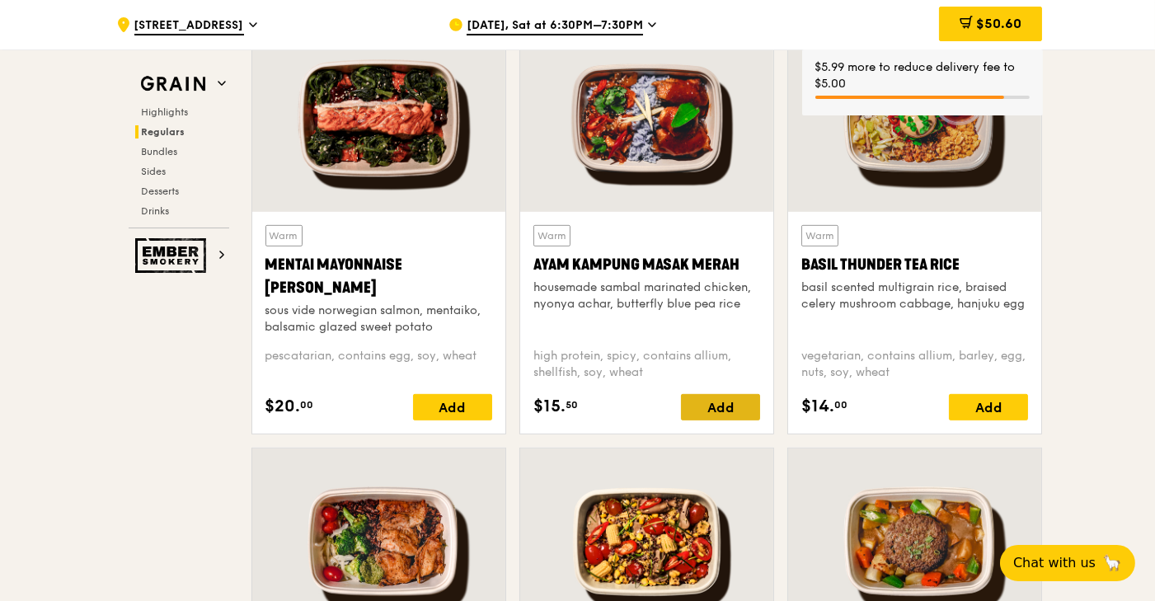
click at [736, 405] on div "Add" at bounding box center [720, 407] width 79 height 26
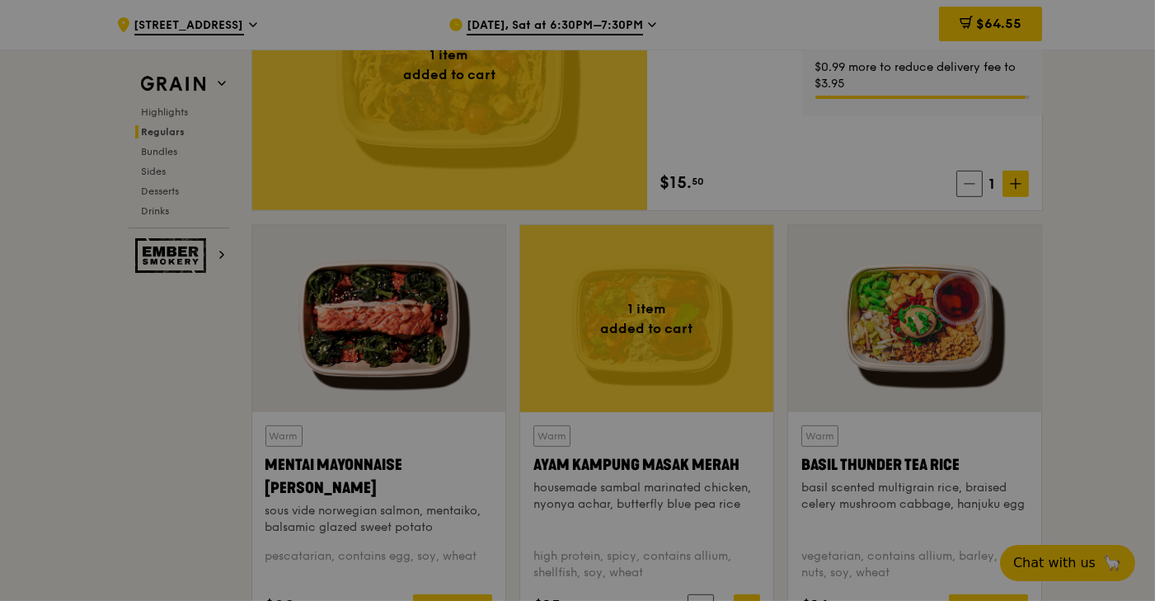
scroll to position [1155, 0]
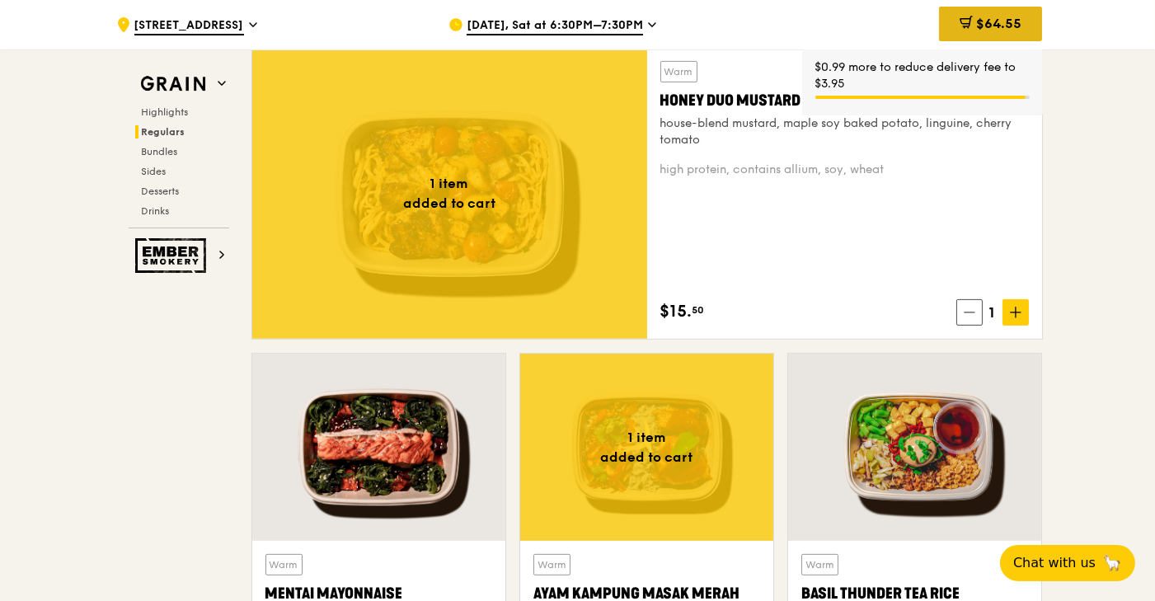
click at [989, 14] on div "$64.55" at bounding box center [990, 24] width 103 height 35
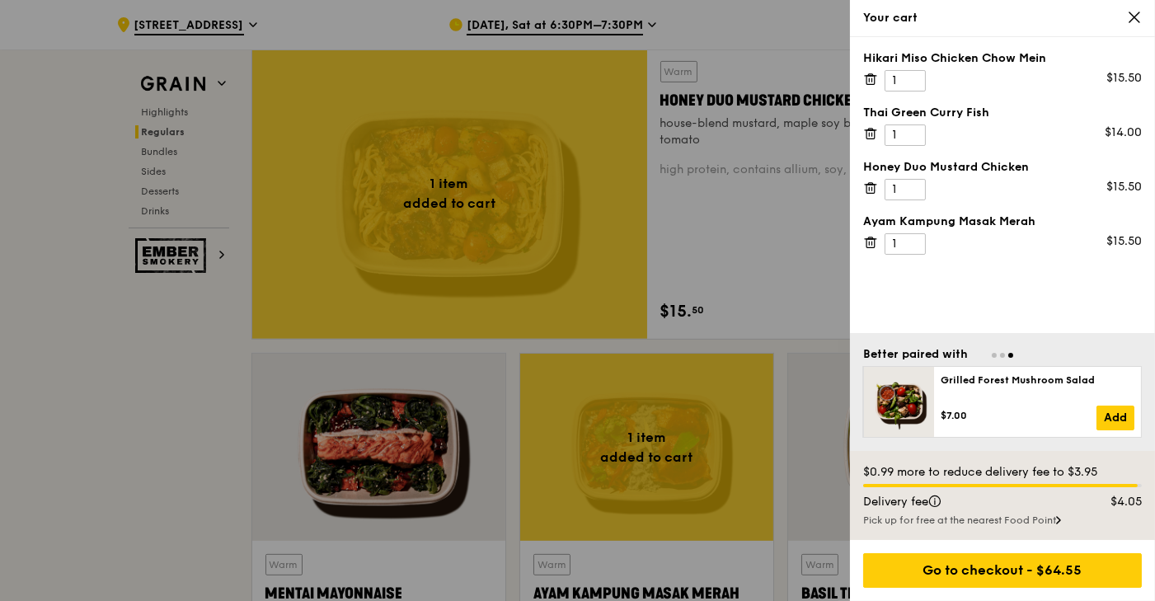
scroll to position [1319, 0]
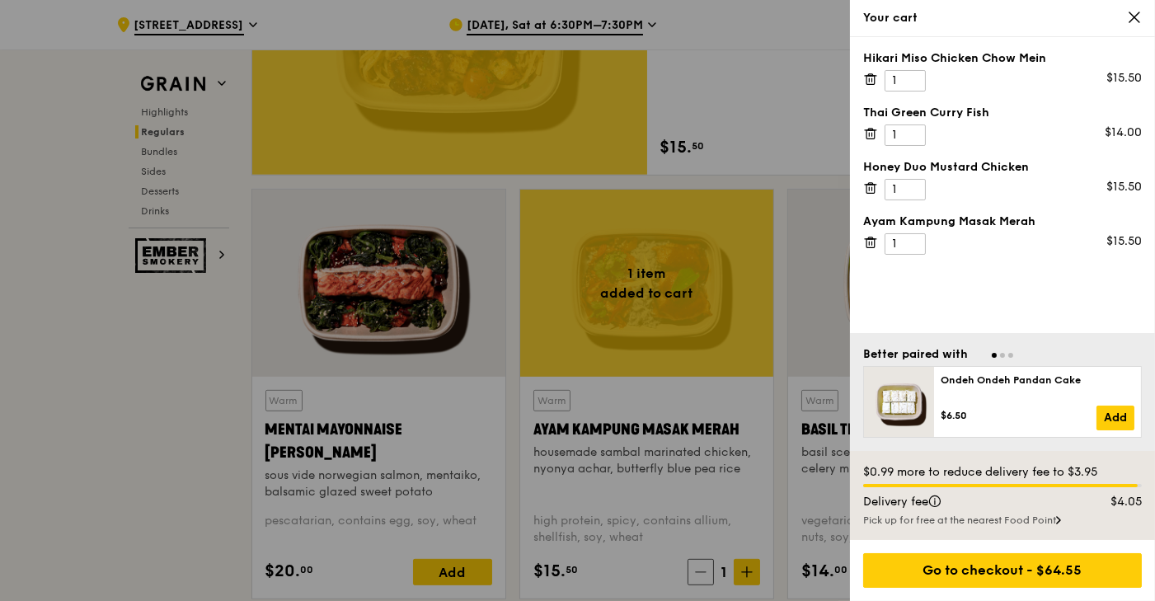
click at [871, 238] on icon at bounding box center [870, 242] width 15 height 15
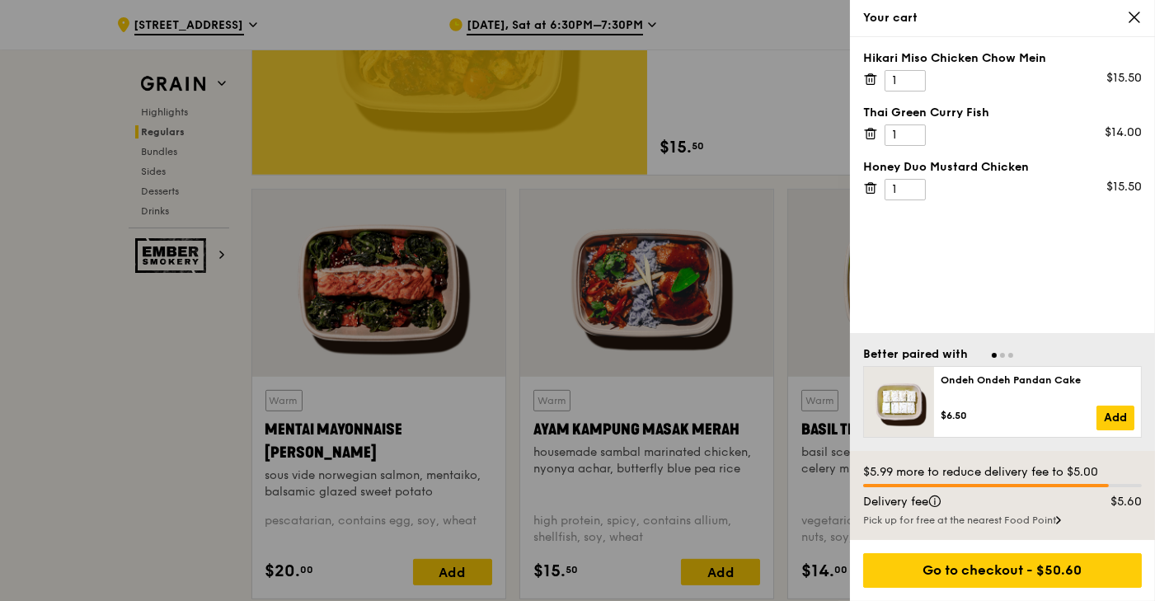
click at [707, 563] on div at bounding box center [577, 300] width 1155 height 601
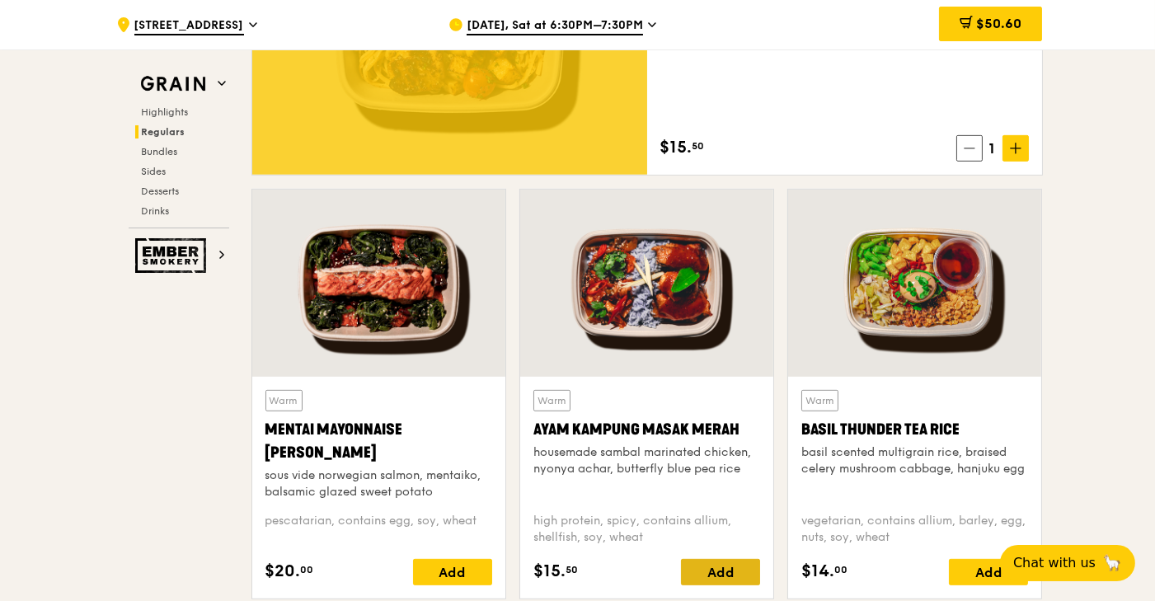
click at [704, 564] on div "Add" at bounding box center [720, 572] width 79 height 26
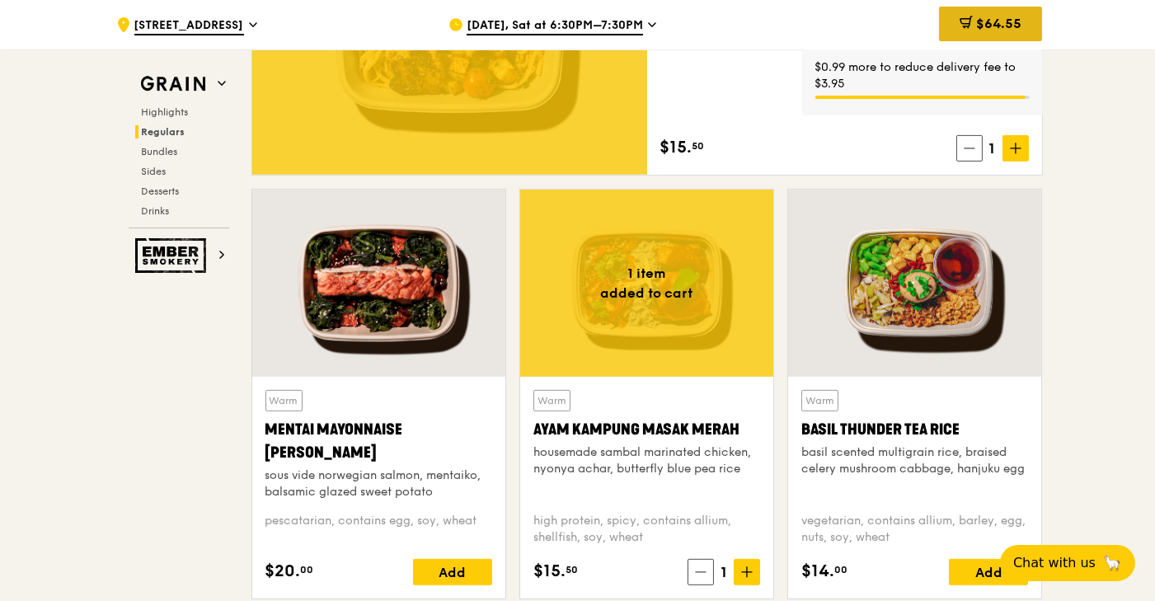
click at [991, 24] on span "$64.55" at bounding box center [998, 24] width 45 height 16
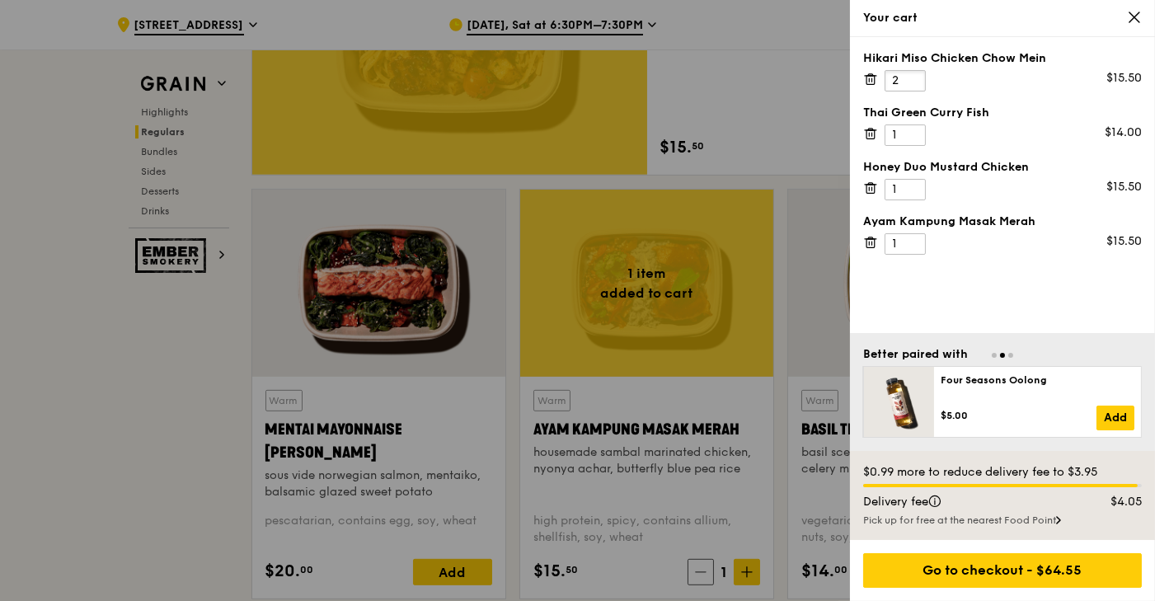
type input "2"
click at [912, 77] on input "2" at bounding box center [905, 80] width 41 height 21
type input "2"
click at [910, 235] on input "2" at bounding box center [905, 243] width 41 height 21
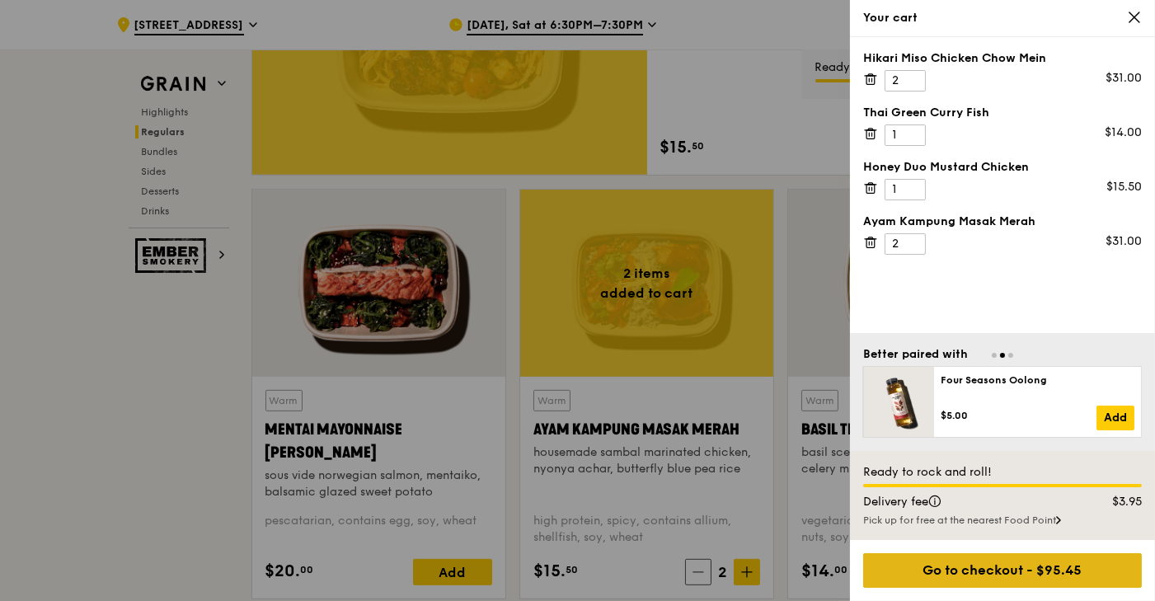
click at [981, 575] on div "Go to checkout - $95.45" at bounding box center [1002, 570] width 279 height 35
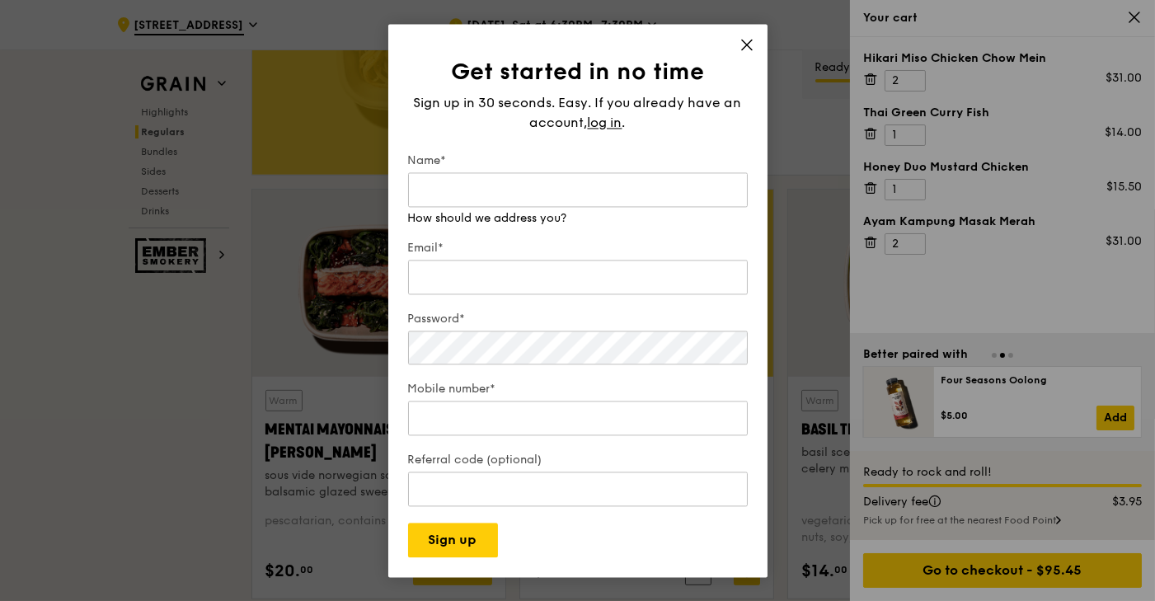
scroll to position [1649, 0]
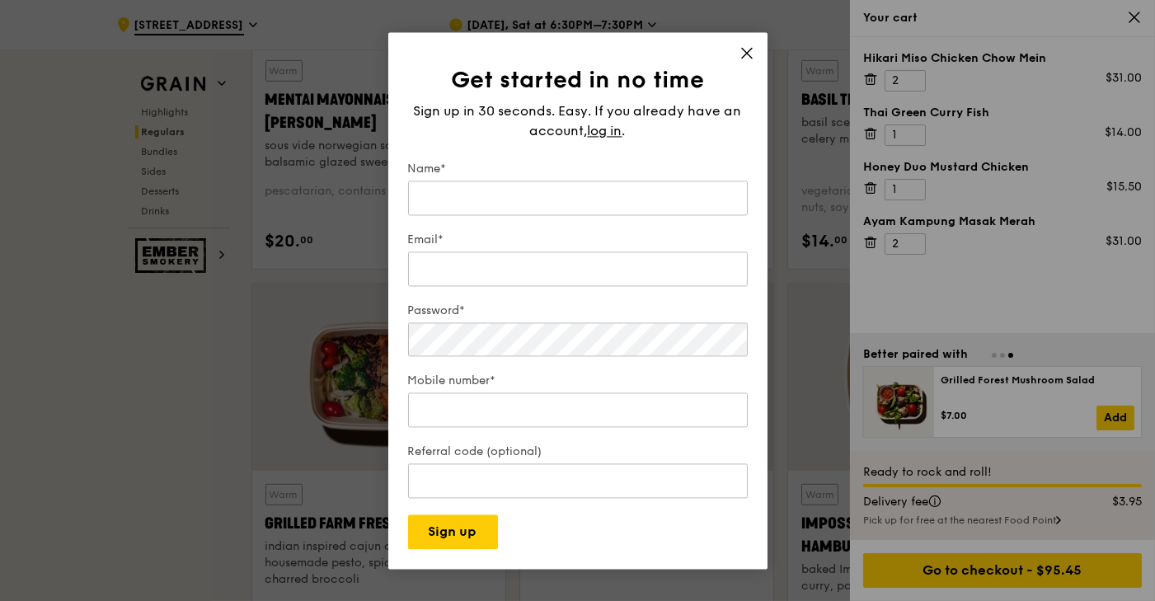
click at [746, 46] on div "Get started in no time Sign up in 30 seconds. Easy. If you already have an acco…" at bounding box center [577, 300] width 379 height 537
